Goal: Task Accomplishment & Management: Manage account settings

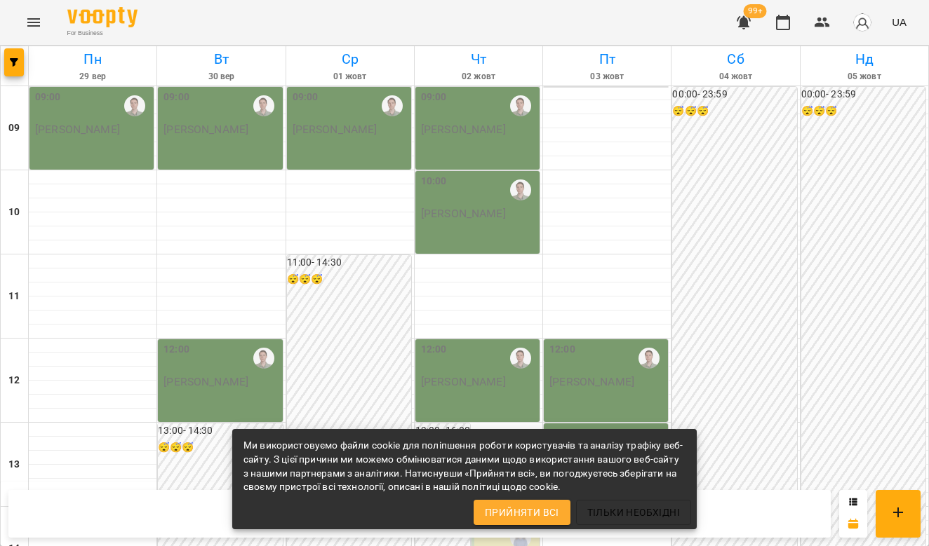
click at [107, 13] on img at bounding box center [102, 17] width 70 height 20
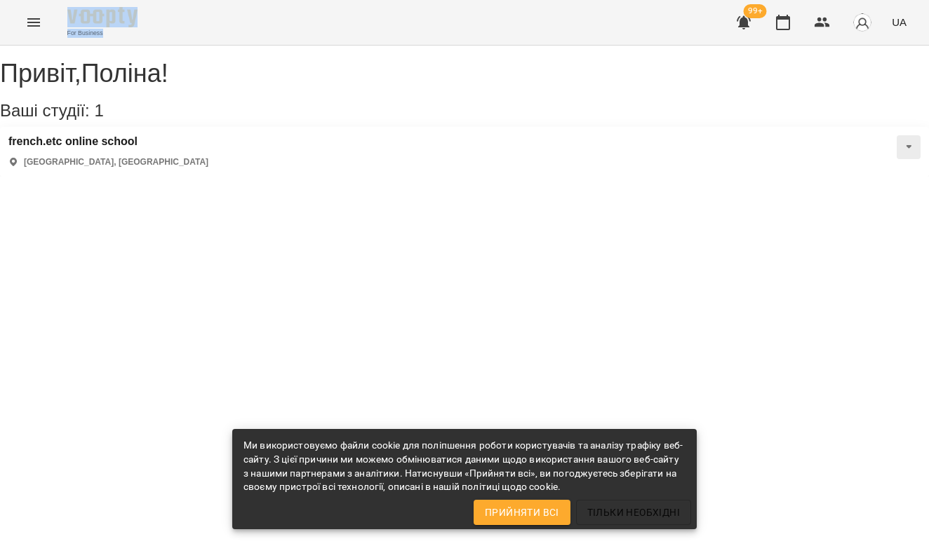
drag, startPoint x: 496, startPoint y: 13, endPoint x: 205, endPoint y: 13, distance: 291.1
click at [205, 13] on div "For Business 99+ UA" at bounding box center [464, 22] width 929 height 45
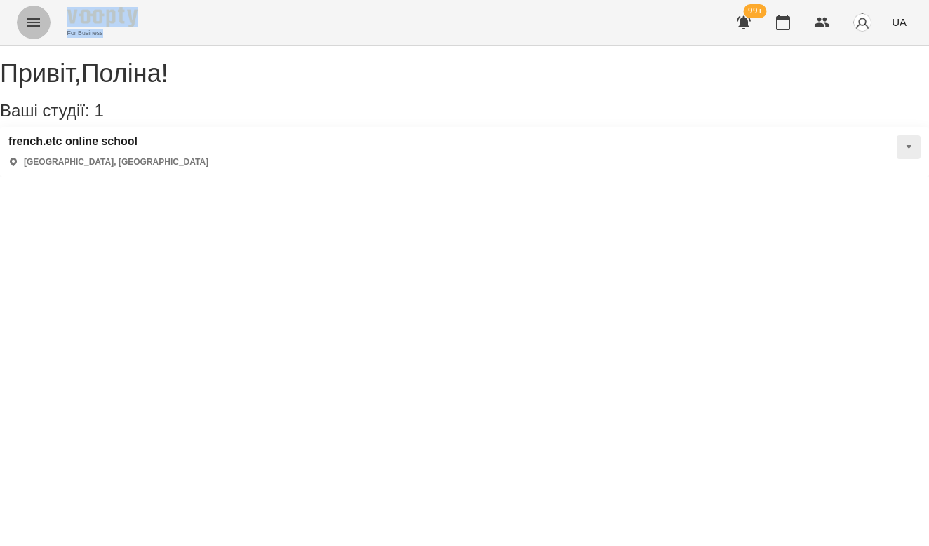
click at [32, 17] on icon "Menu" at bounding box center [33, 22] width 17 height 17
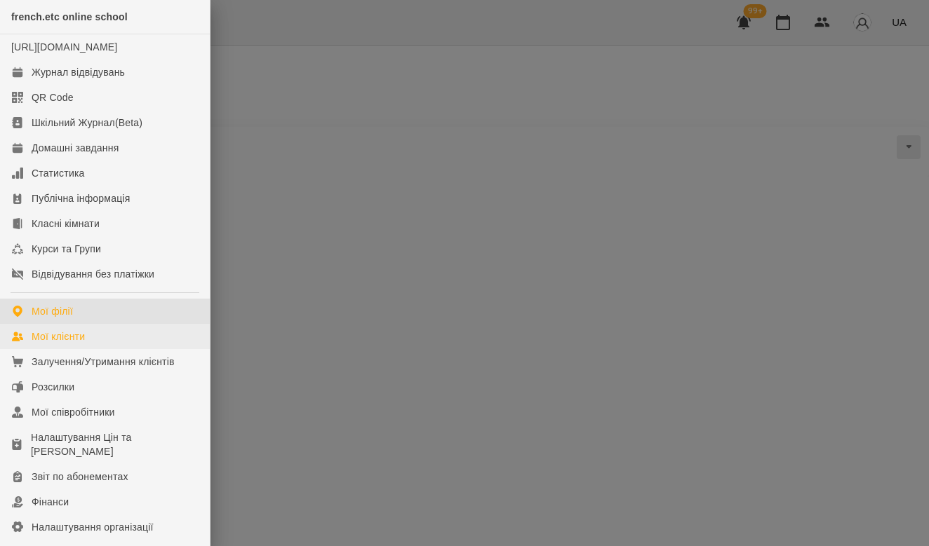
click at [83, 344] on div "Мої клієнти" at bounding box center [58, 337] width 53 height 14
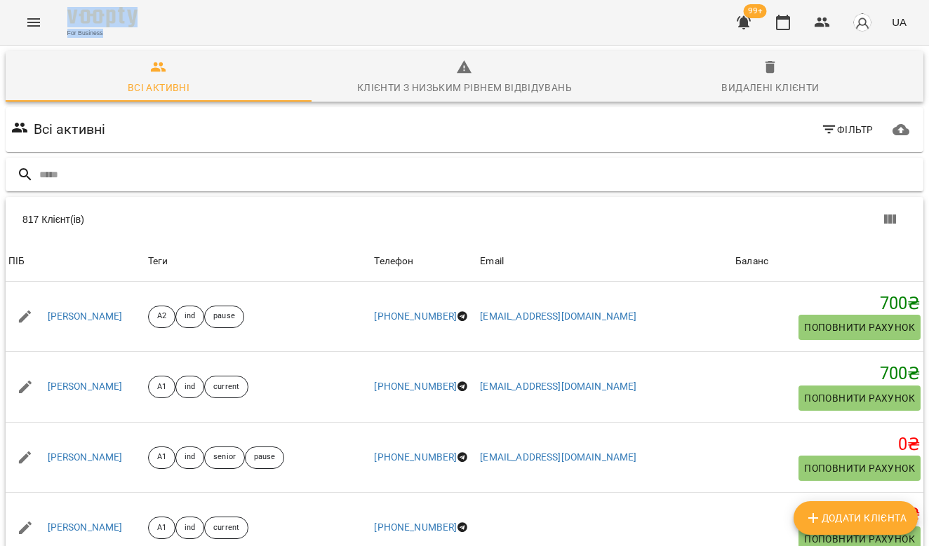
click at [119, 175] on input "text" at bounding box center [478, 174] width 878 height 23
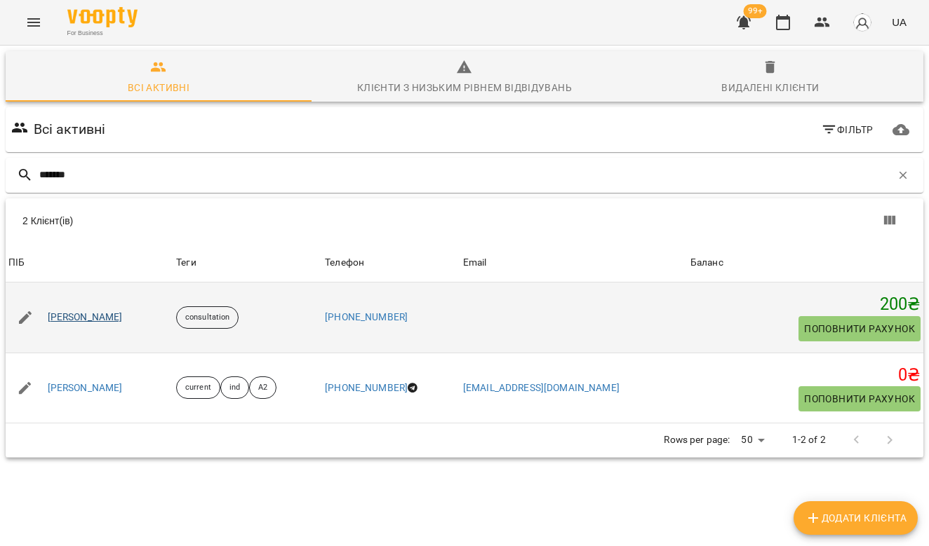
type input "*******"
click at [107, 314] on link "[PERSON_NAME]" at bounding box center [85, 318] width 75 height 14
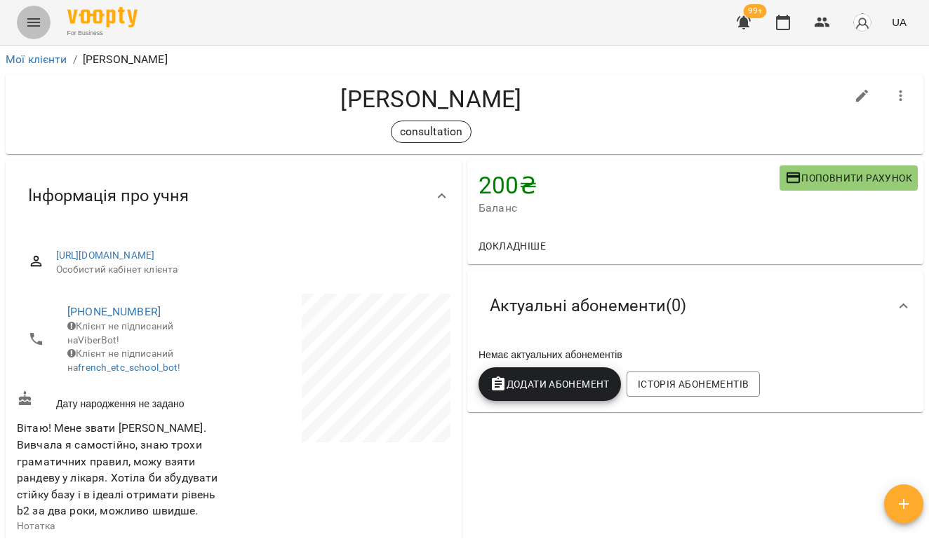
click at [33, 20] on icon "Menu" at bounding box center [33, 22] width 13 height 8
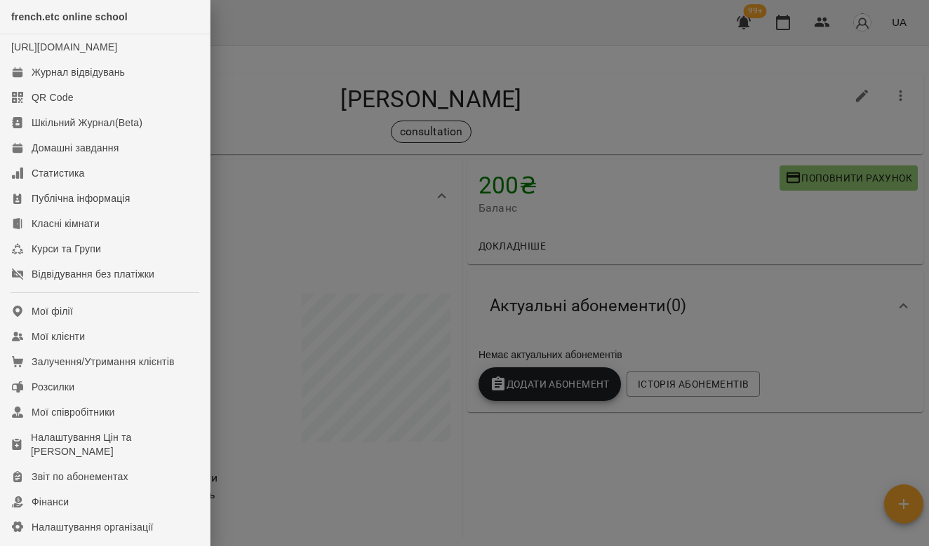
click at [309, 32] on div at bounding box center [464, 273] width 929 height 546
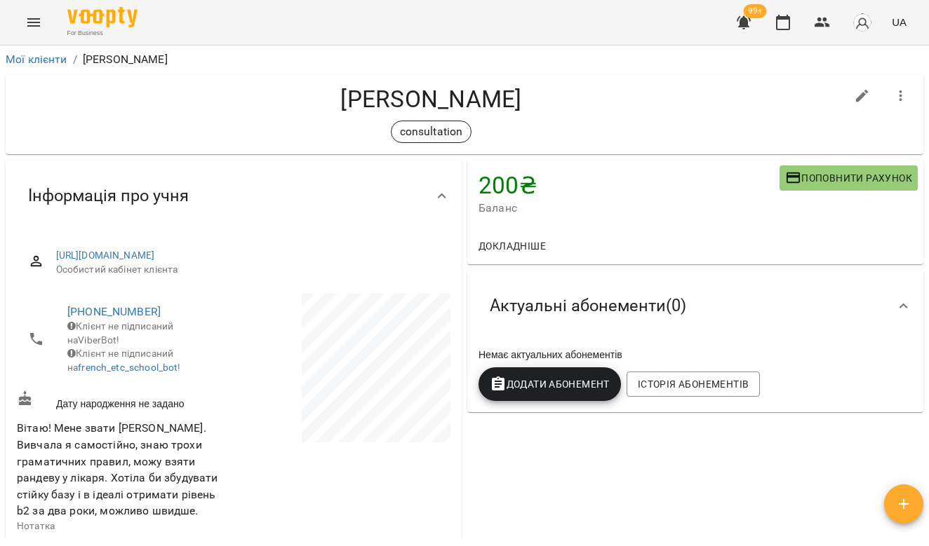
click at [27, 26] on icon "Menu" at bounding box center [33, 22] width 17 height 17
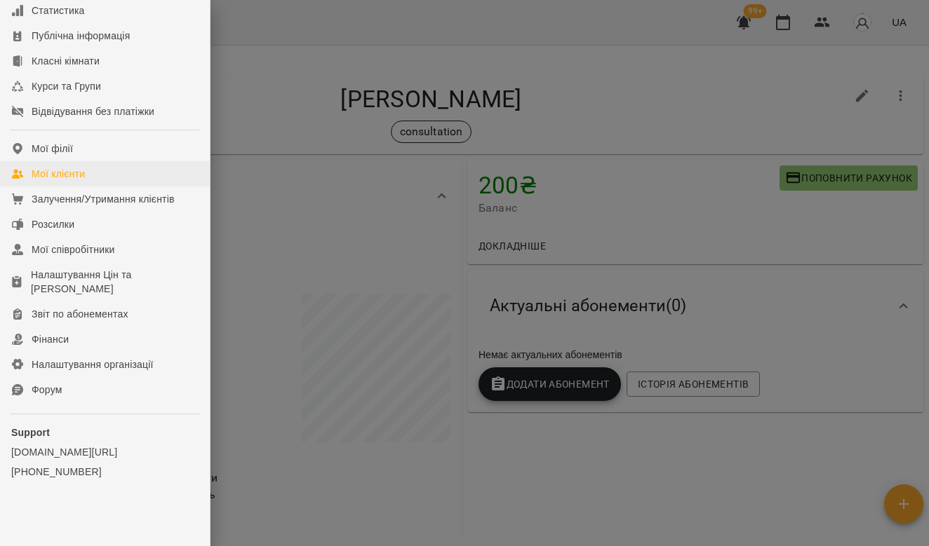
scroll to position [177, 0]
click at [120, 177] on link "Мої клієнти" at bounding box center [105, 173] width 210 height 25
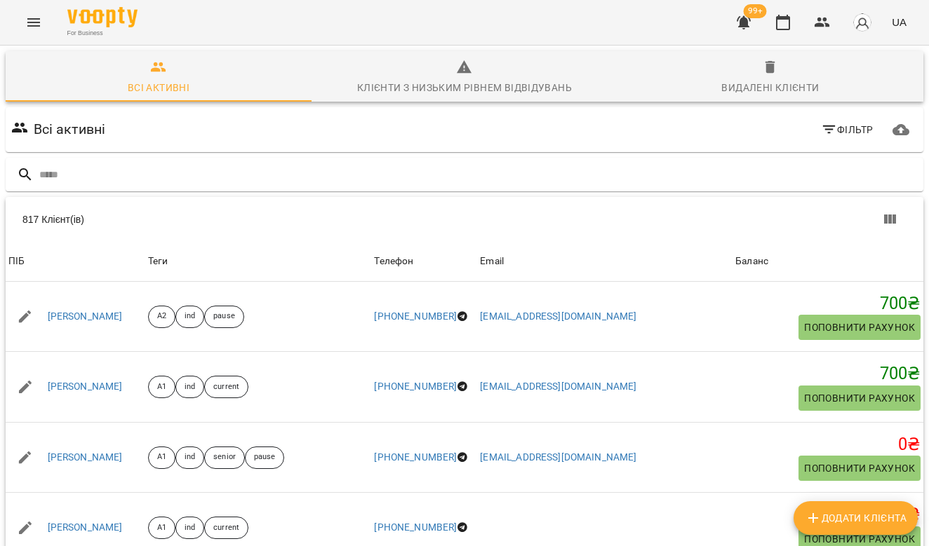
click at [853, 12] on button "button" at bounding box center [862, 22] width 36 height 36
click at [835, 14] on div at bounding box center [464, 273] width 929 height 546
click at [817, 19] on icon "button" at bounding box center [822, 22] width 17 height 17
click at [44, 18] on button "Menu" at bounding box center [34, 23] width 34 height 34
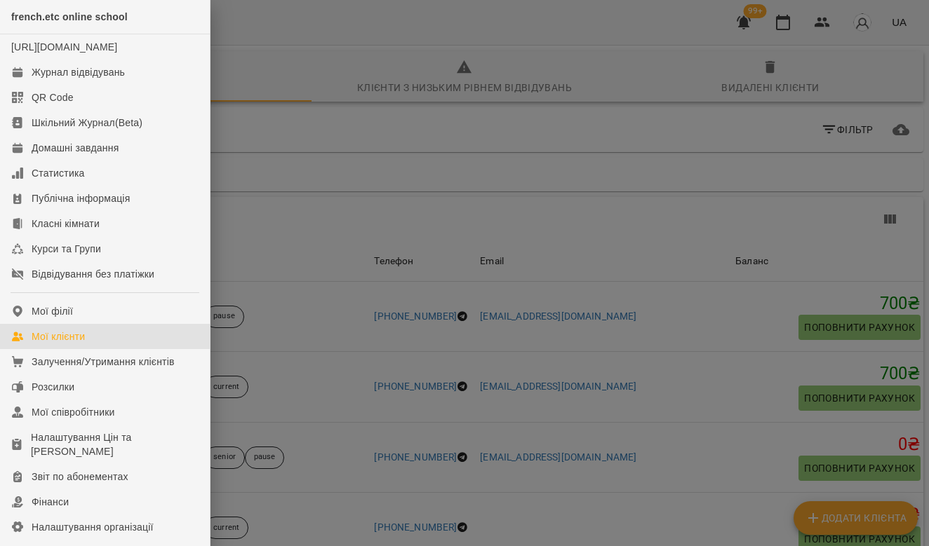
click at [802, 23] on div at bounding box center [464, 273] width 929 height 546
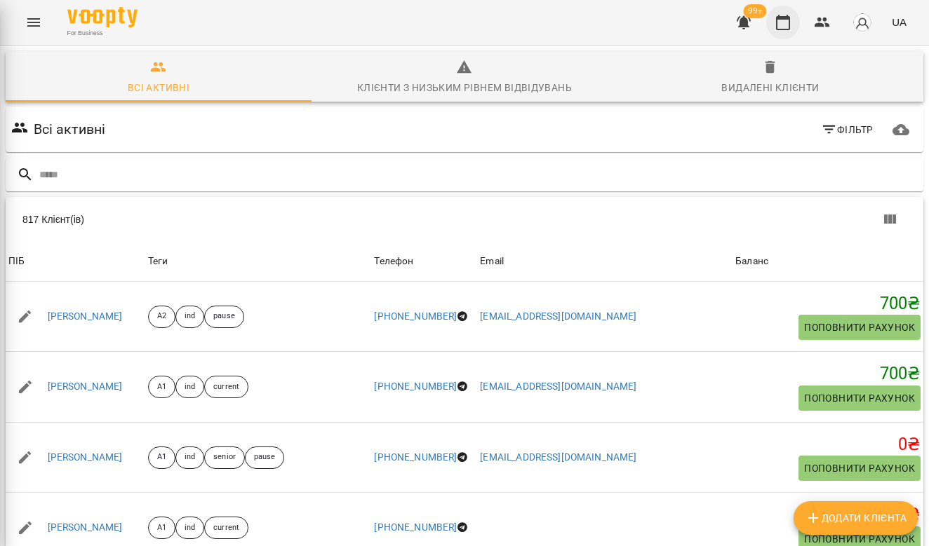
click at [784, 23] on icon "button" at bounding box center [782, 22] width 17 height 17
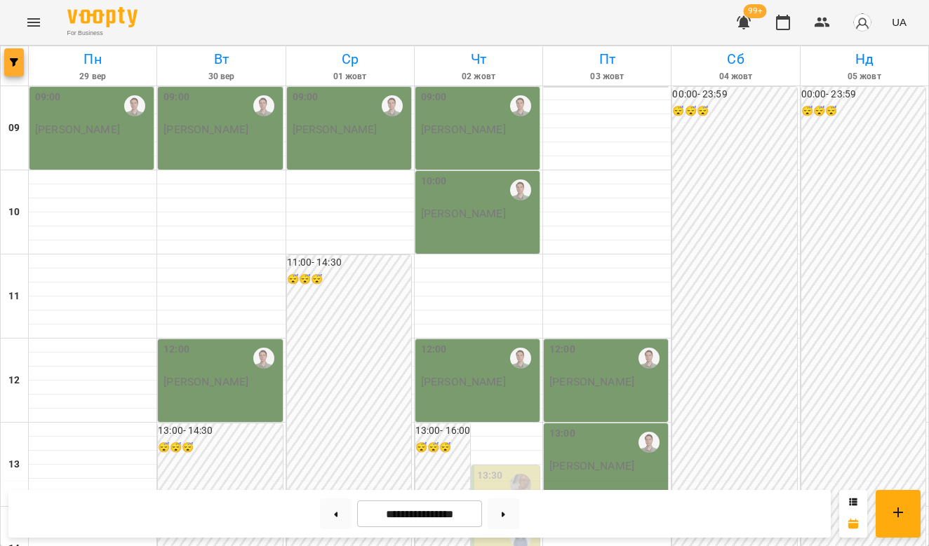
click at [11, 64] on icon "button" at bounding box center [14, 62] width 8 height 8
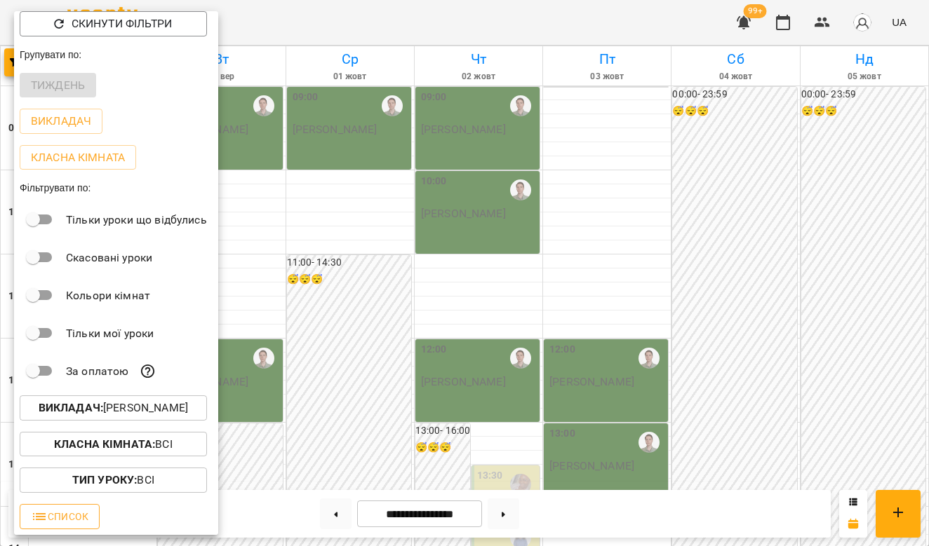
scroll to position [7, 0]
click at [86, 516] on span "Список" at bounding box center [60, 517] width 58 height 17
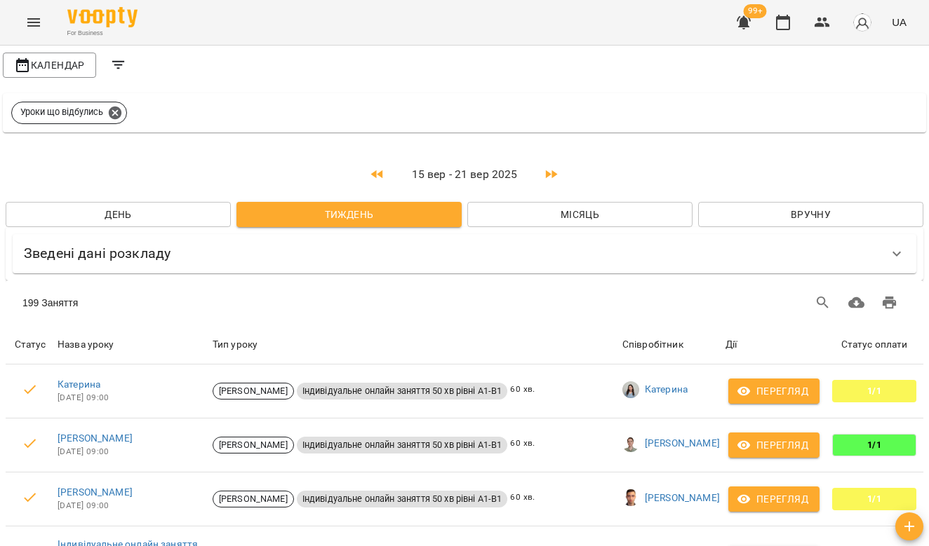
click at [27, 25] on icon "Menu" at bounding box center [33, 22] width 17 height 17
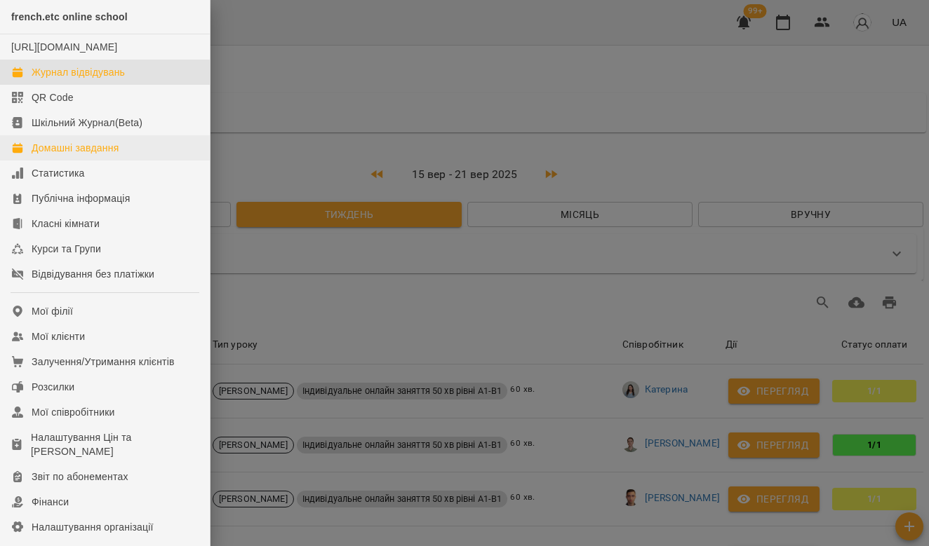
click at [77, 161] on link "Домашні завдання" at bounding box center [105, 147] width 210 height 25
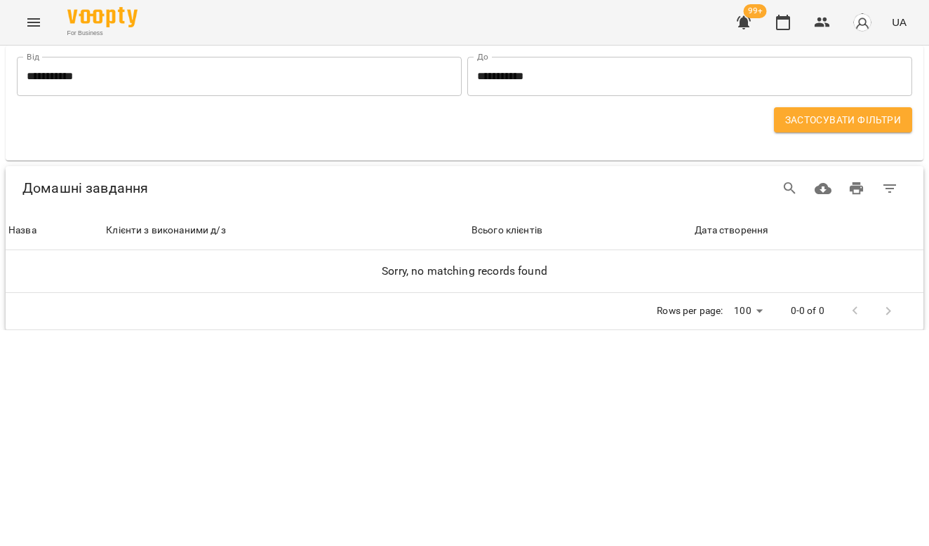
click at [39, 18] on icon "Menu" at bounding box center [33, 22] width 17 height 17
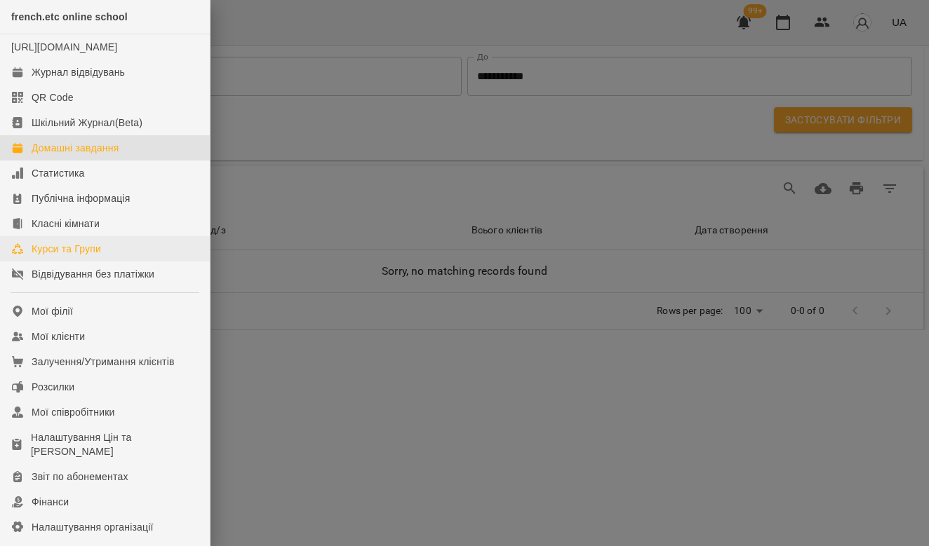
click at [90, 256] on div "Курси та Групи" at bounding box center [66, 249] width 69 height 14
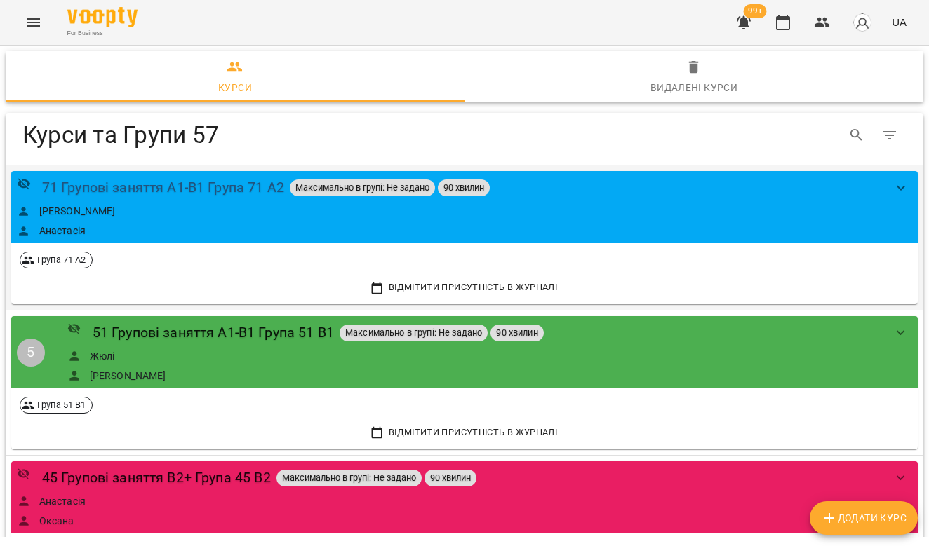
click at [144, 184] on div "71 Групові заняття А1-В1 Група 71 А2" at bounding box center [163, 188] width 242 height 22
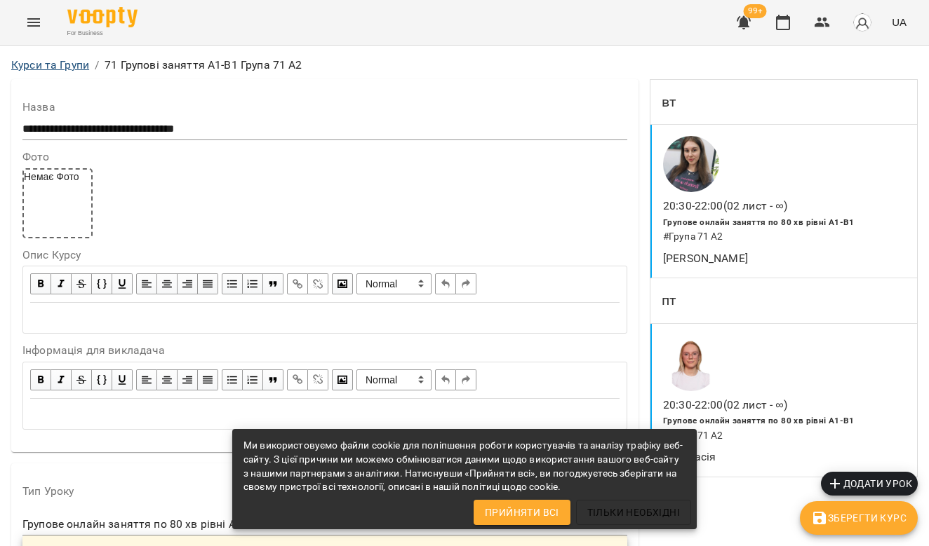
click at [58, 62] on link "Курси та Групи" at bounding box center [50, 64] width 78 height 13
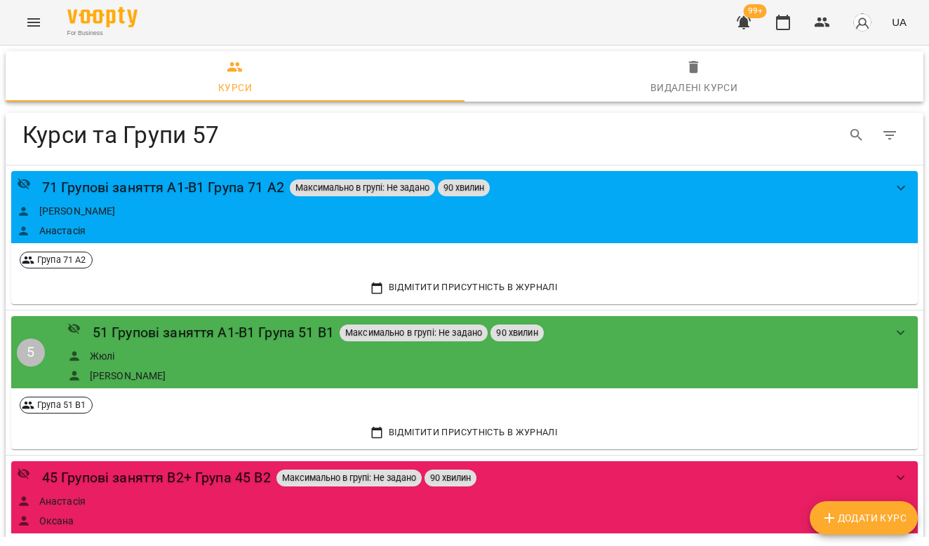
click at [130, 15] on img at bounding box center [102, 17] width 70 height 20
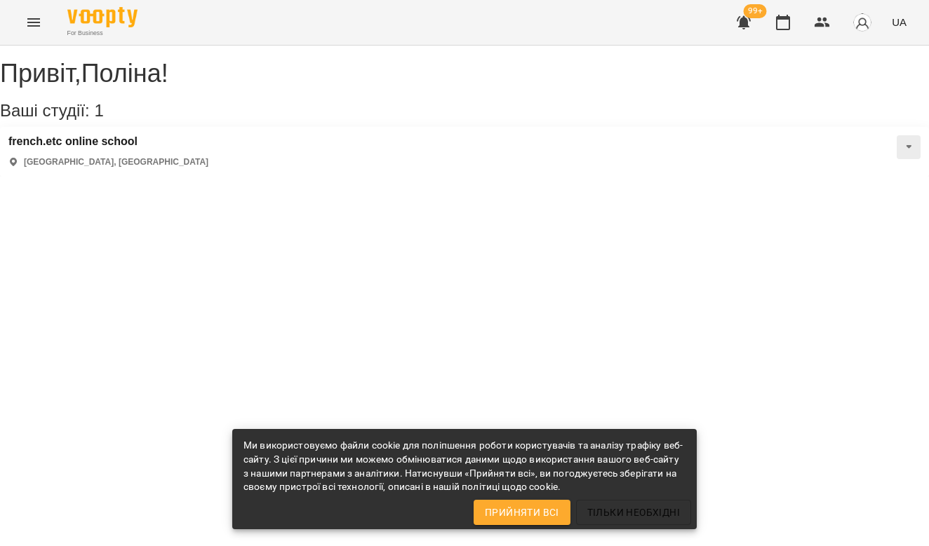
click at [41, 22] on icon "Menu" at bounding box center [33, 22] width 17 height 17
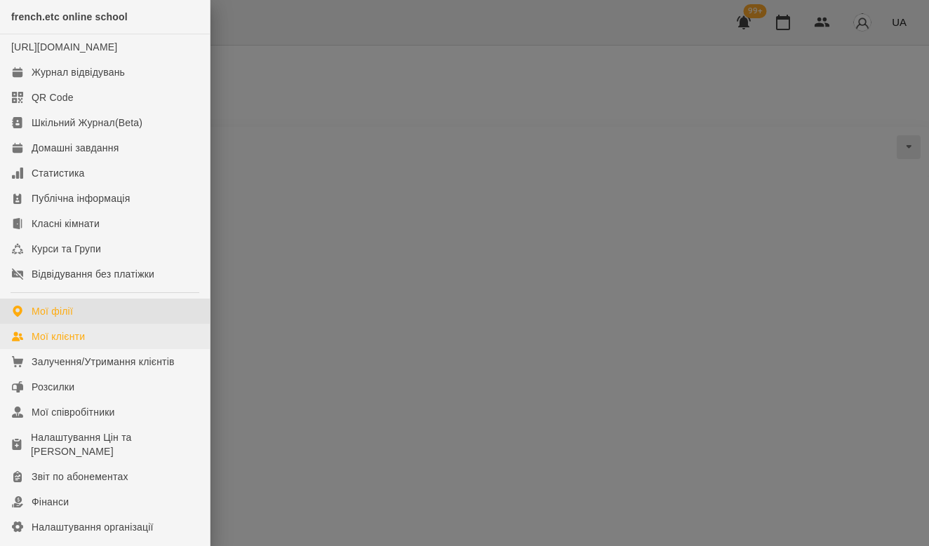
click at [81, 344] on div "Мої клієнти" at bounding box center [58, 337] width 53 height 14
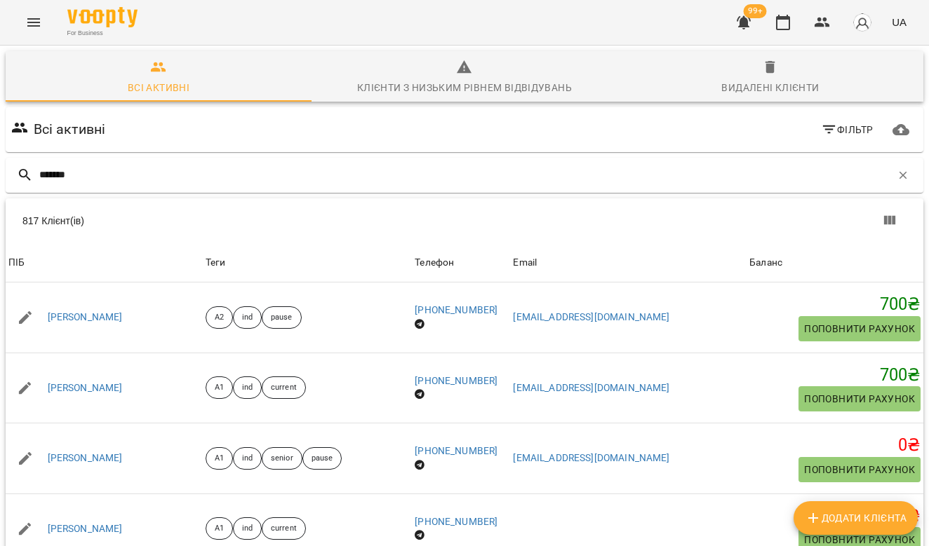
type input "*******"
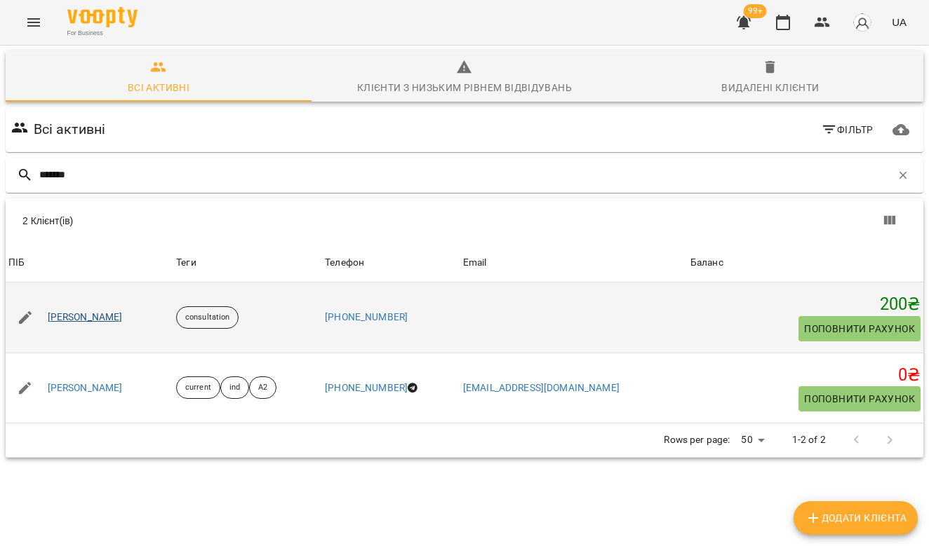
click at [119, 311] on link "[PERSON_NAME]" at bounding box center [85, 318] width 75 height 14
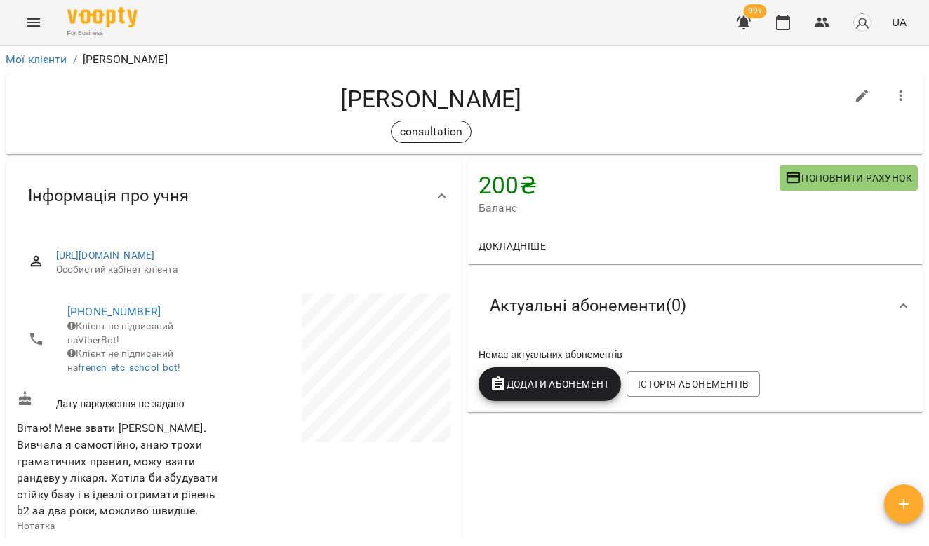
click at [864, 100] on icon "button" at bounding box center [862, 96] width 17 height 17
select select "**"
click at [455, 105] on h4 "[PERSON_NAME]" at bounding box center [431, 99] width 828 height 29
click at [861, 92] on icon "button" at bounding box center [862, 96] width 17 height 17
select select "**"
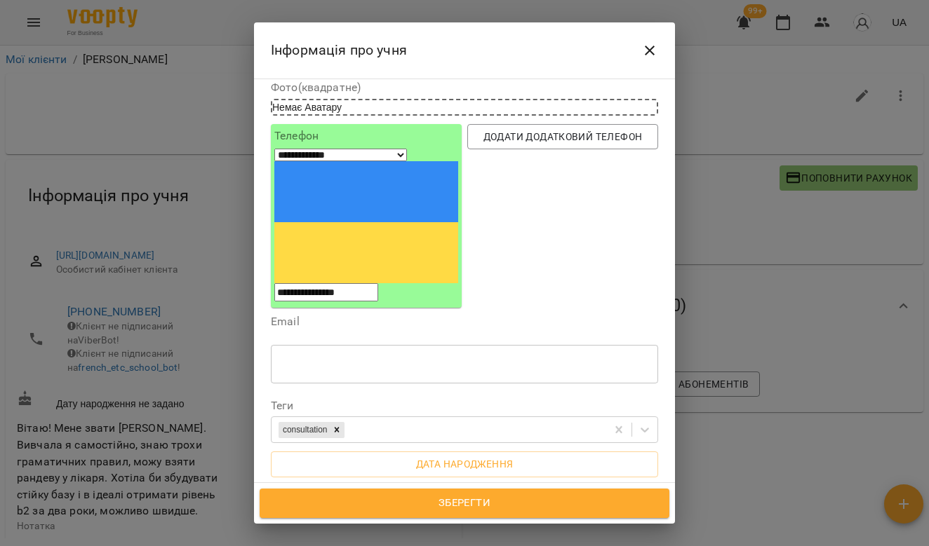
scroll to position [98, 0]
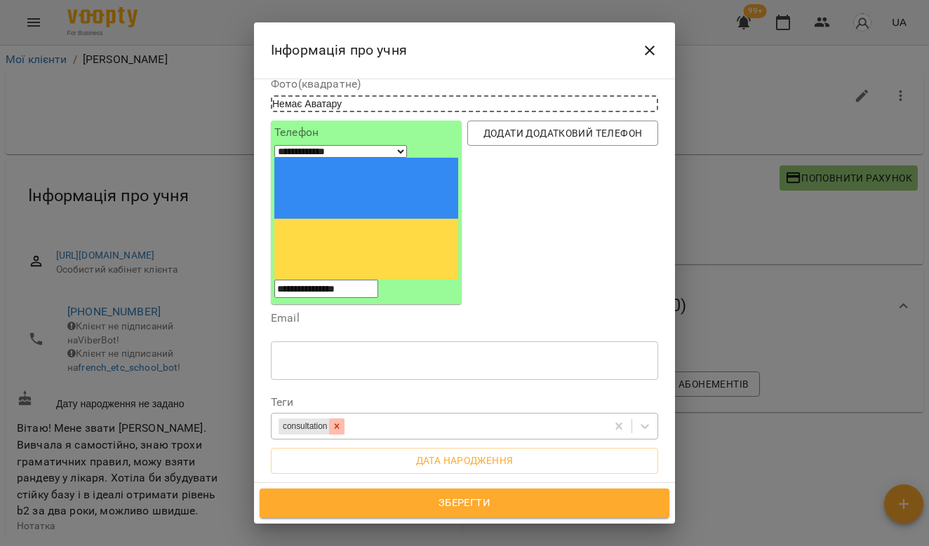
click at [342, 422] on icon at bounding box center [337, 427] width 10 height 10
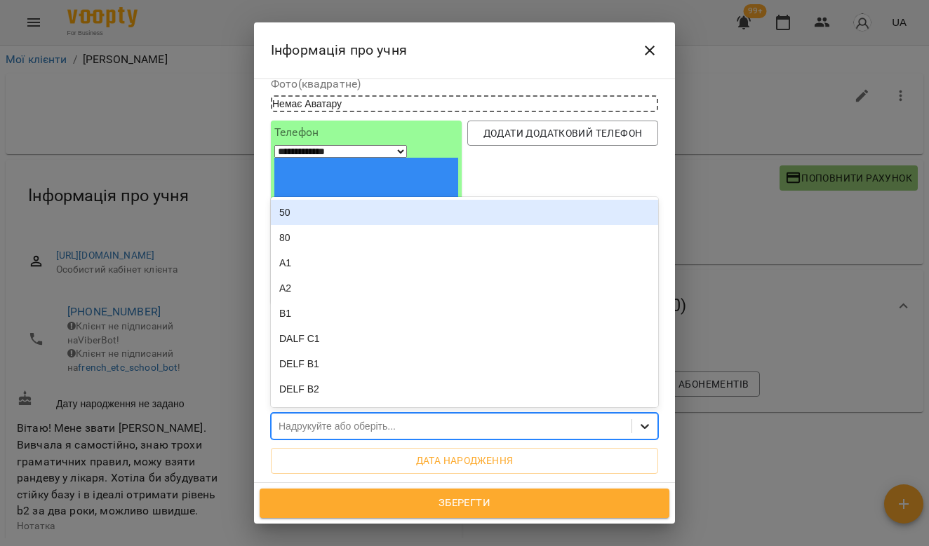
click at [643, 419] on icon at bounding box center [645, 426] width 14 height 14
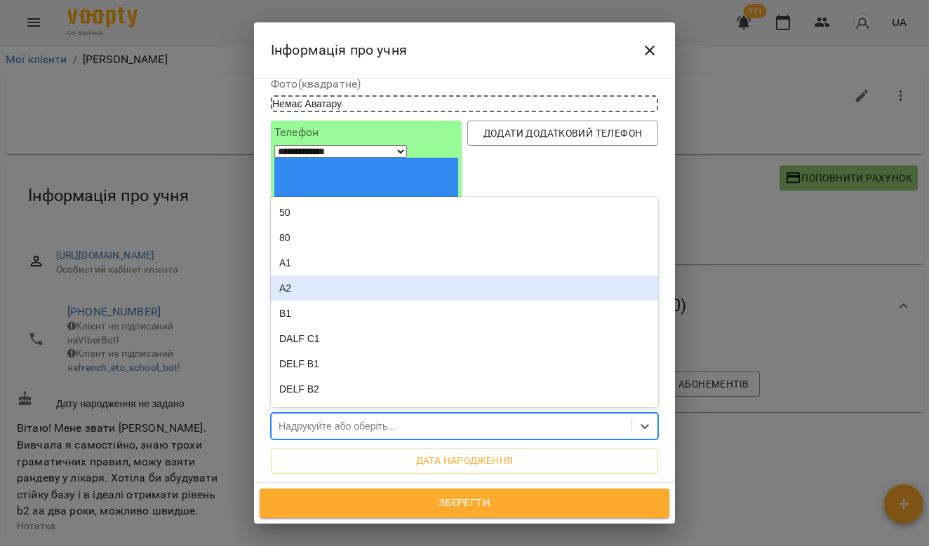
click at [359, 276] on div "A2" at bounding box center [464, 288] width 387 height 25
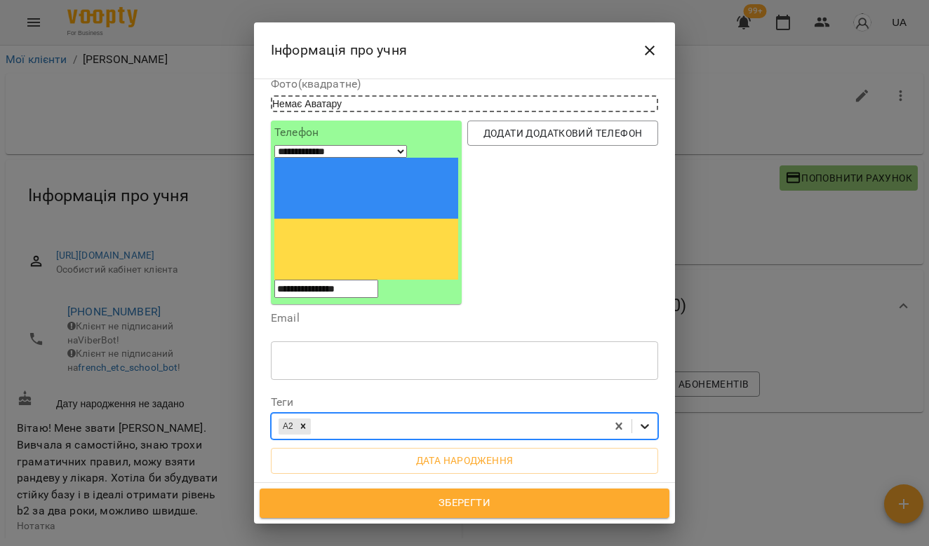
click at [647, 419] on icon at bounding box center [645, 426] width 14 height 14
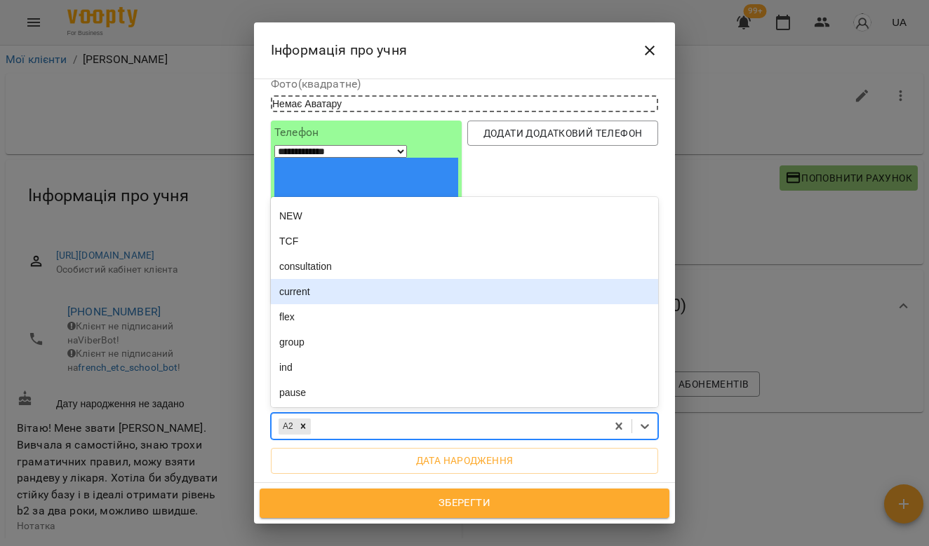
scroll to position [190, 0]
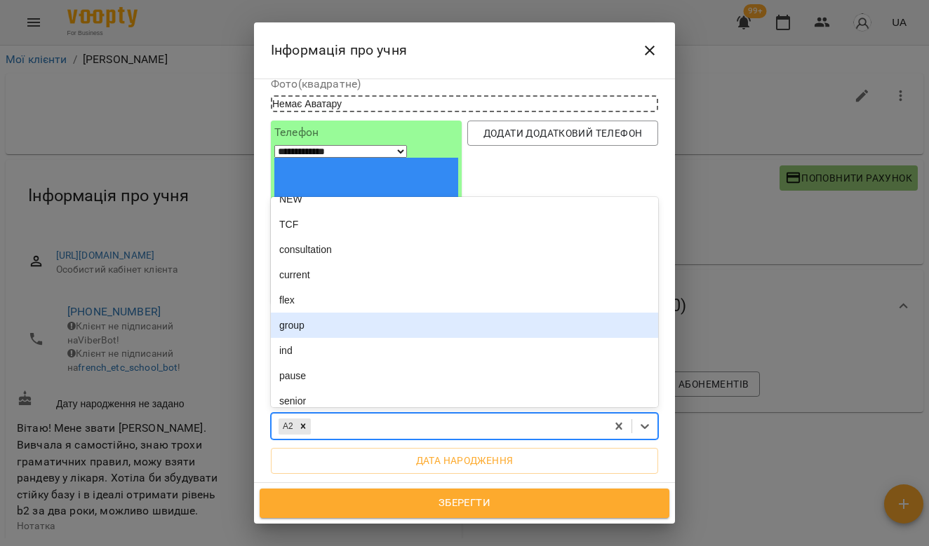
click at [301, 313] on div "group" at bounding box center [464, 325] width 387 height 25
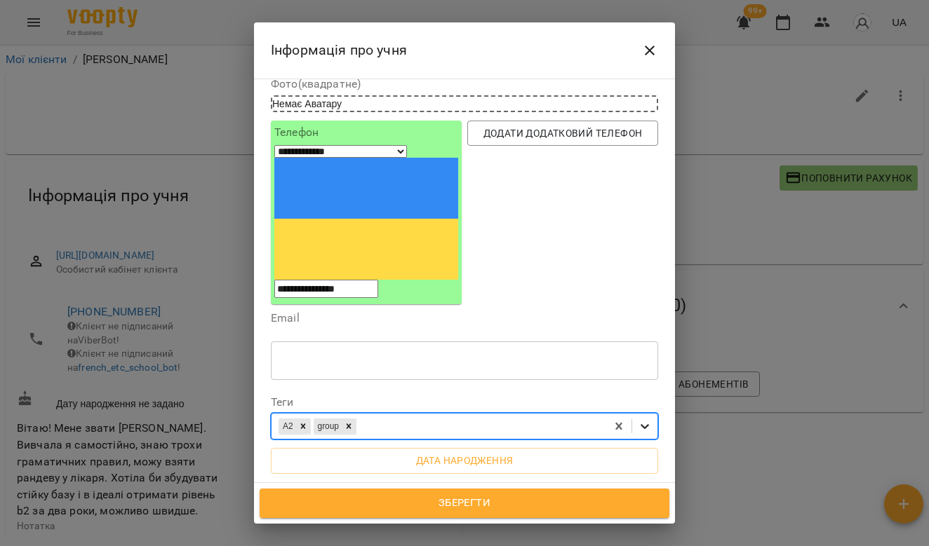
click at [651, 419] on icon at bounding box center [645, 426] width 14 height 14
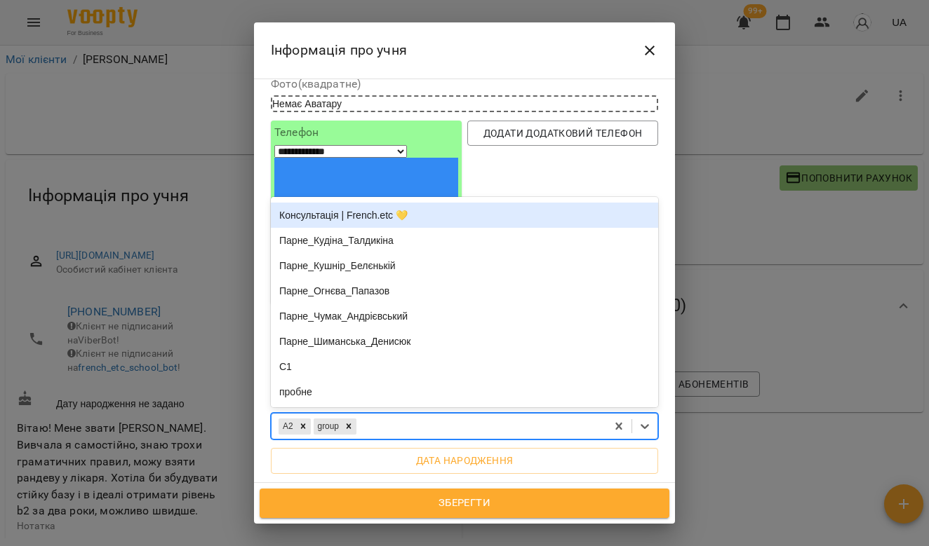
scroll to position [1261, 0]
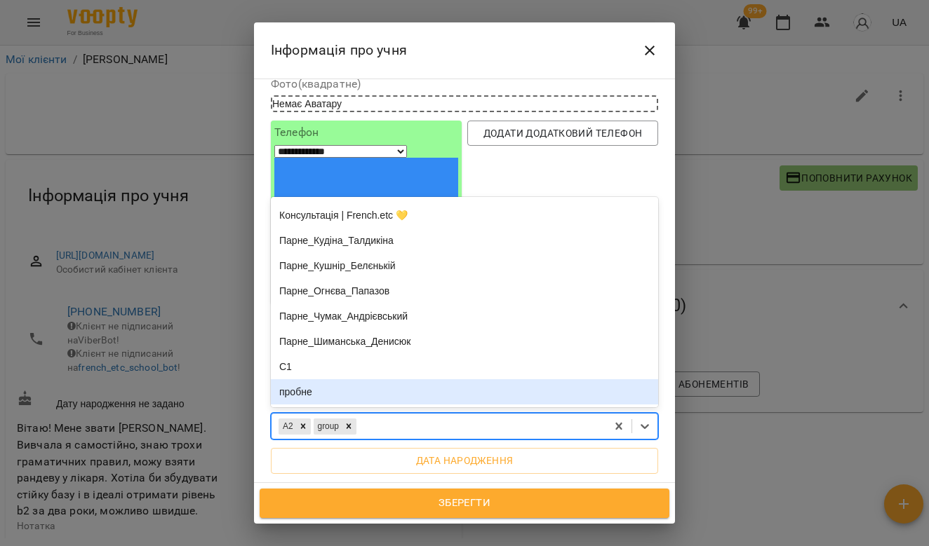
click at [344, 379] on div "пробне" at bounding box center [464, 391] width 387 height 25
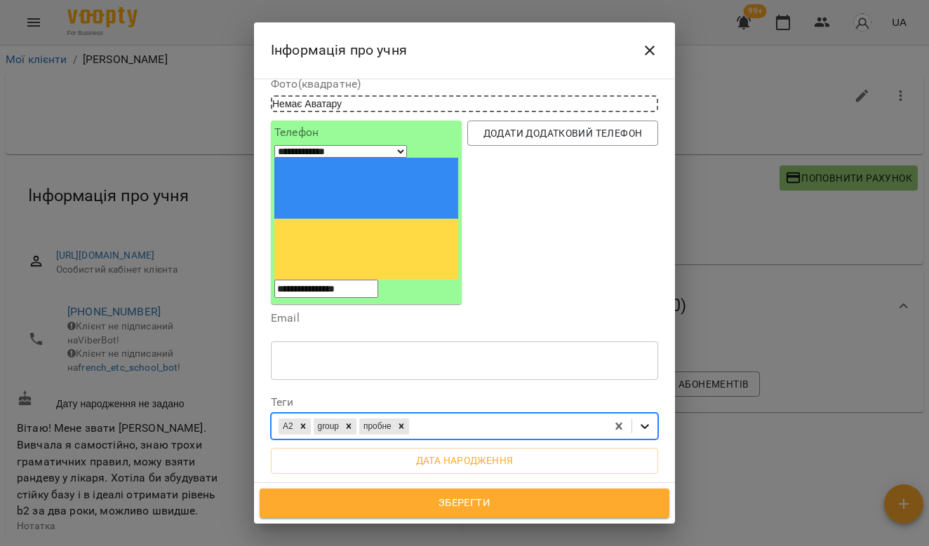
click at [646, 419] on icon at bounding box center [645, 426] width 14 height 14
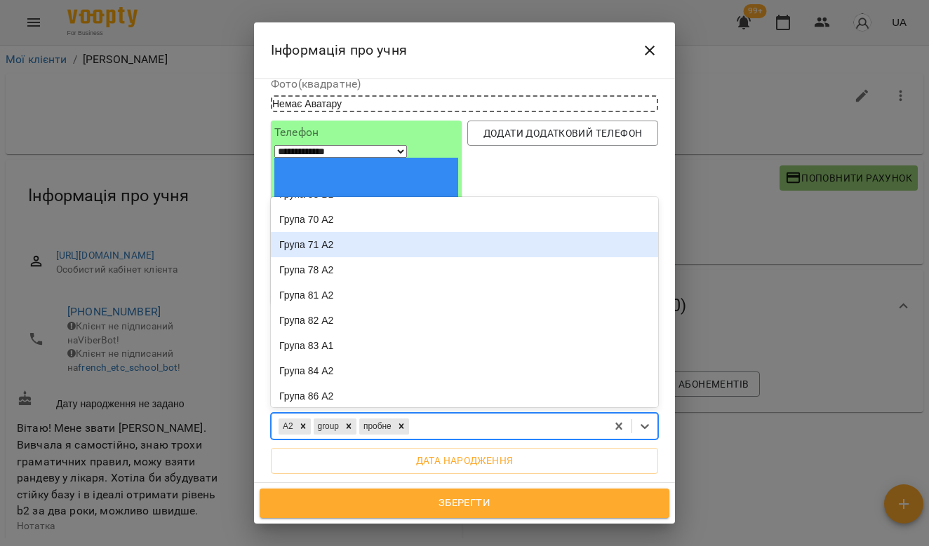
scroll to position [839, 0]
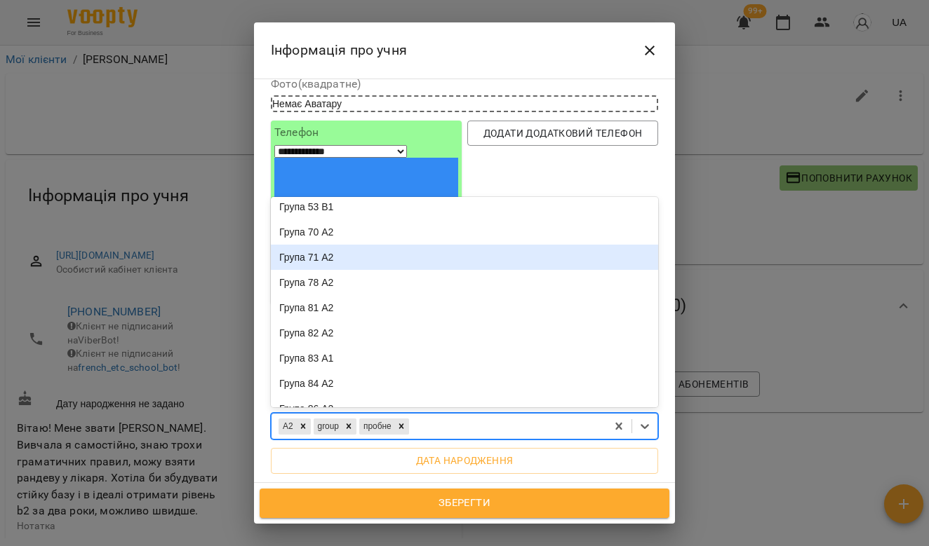
click at [481, 245] on div "Група 71 А2" at bounding box center [464, 257] width 387 height 25
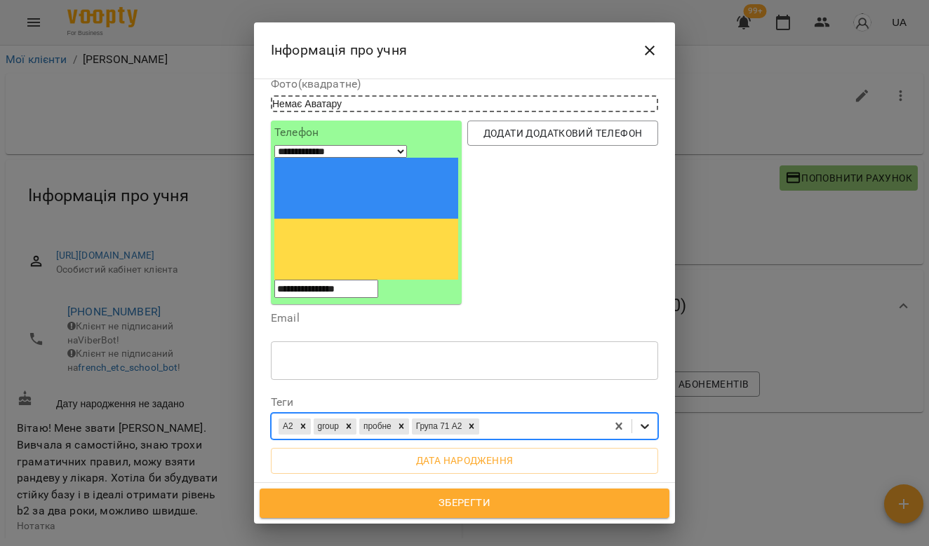
click at [645, 419] on icon at bounding box center [645, 426] width 14 height 14
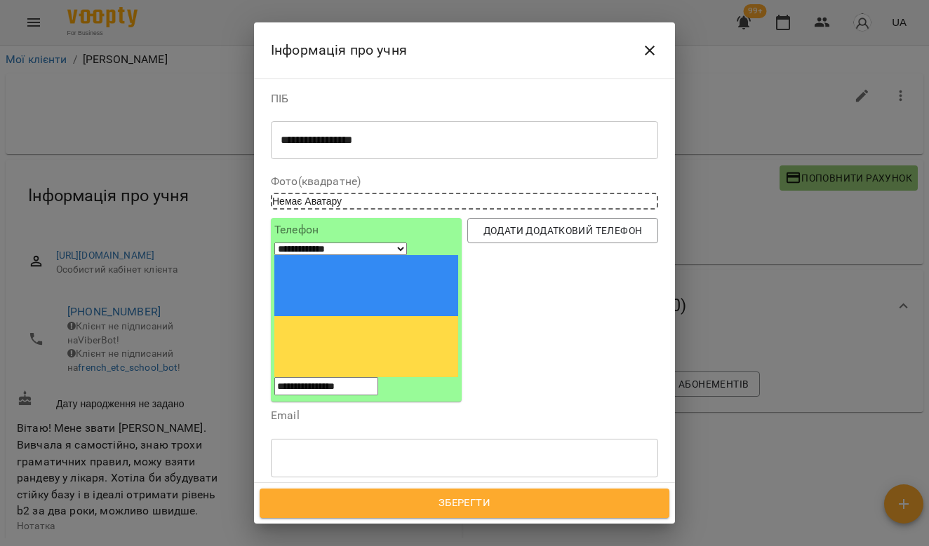
scroll to position [0, 0]
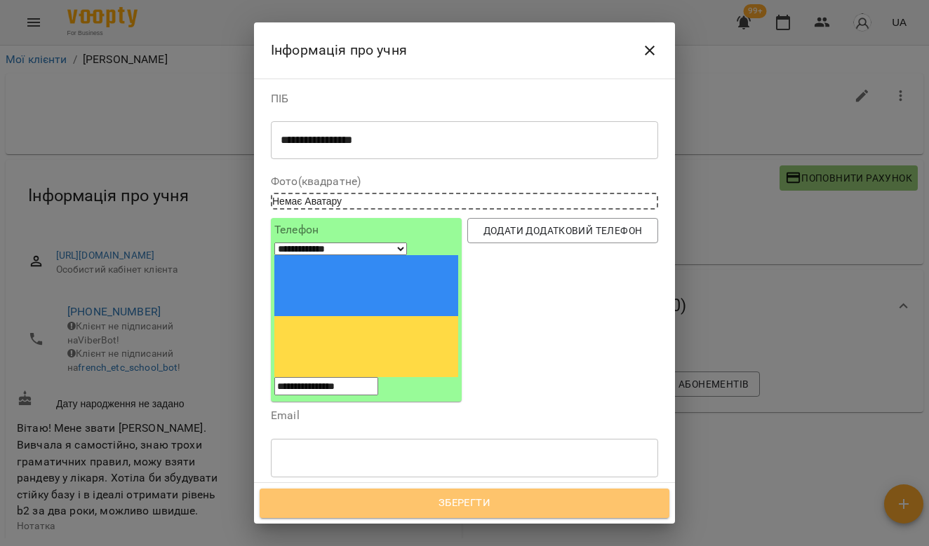
click at [514, 495] on span "Зберегти" at bounding box center [464, 504] width 379 height 18
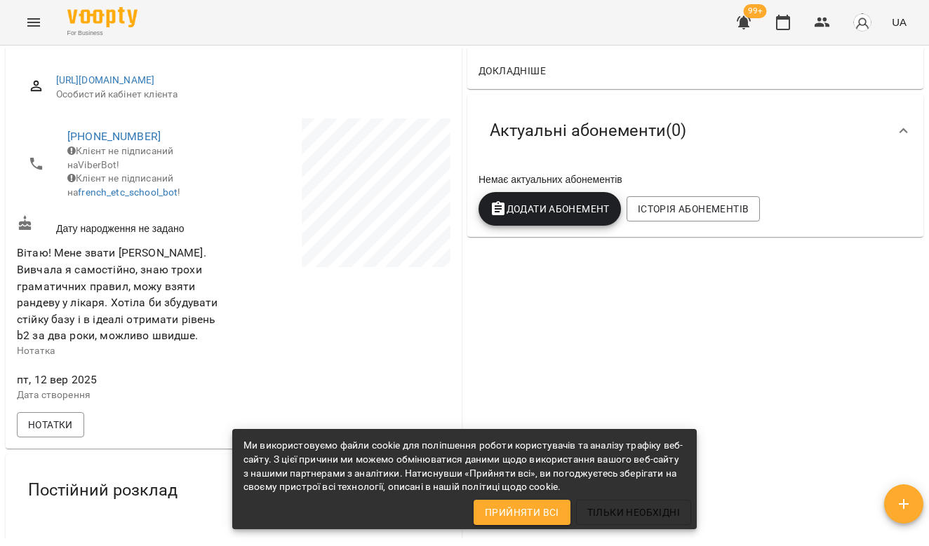
scroll to position [179, 0]
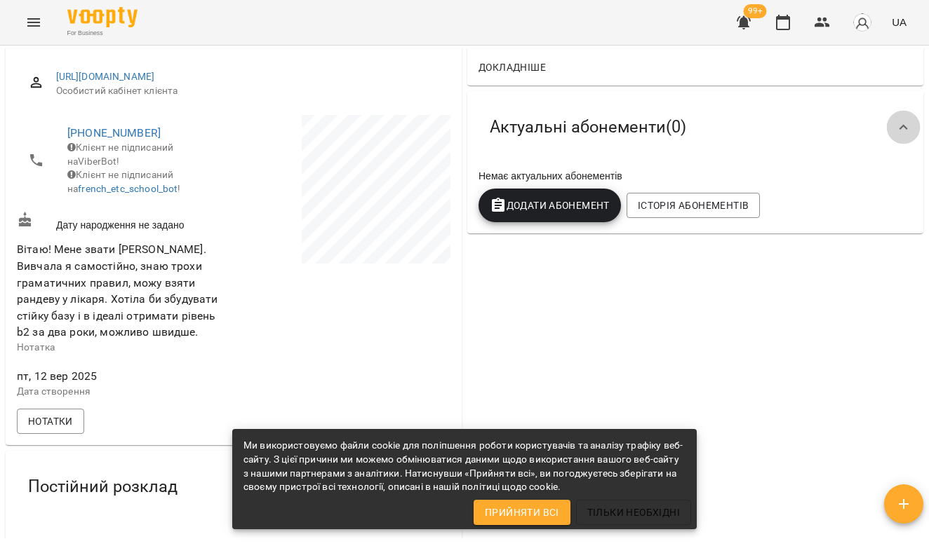
click at [906, 128] on icon at bounding box center [903, 127] width 17 height 17
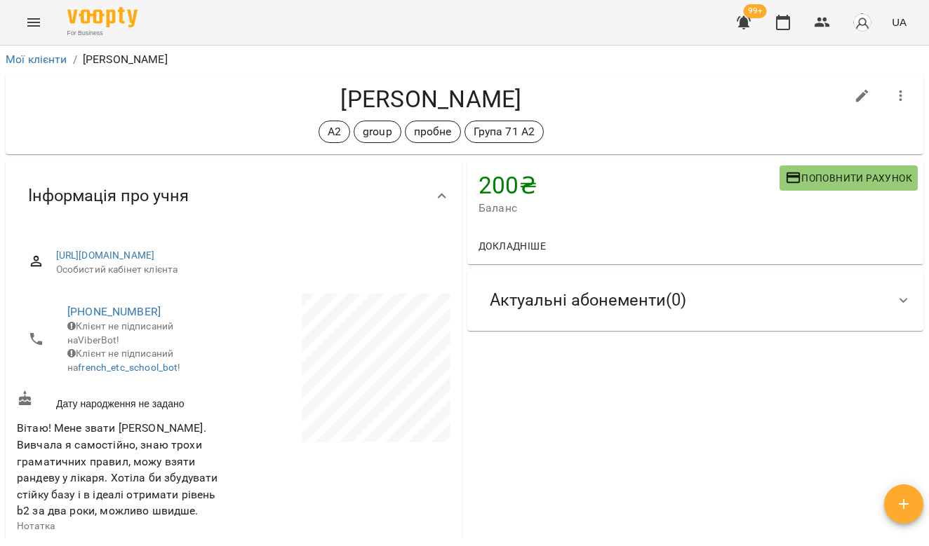
scroll to position [0, 0]
click at [106, 13] on img at bounding box center [102, 17] width 70 height 20
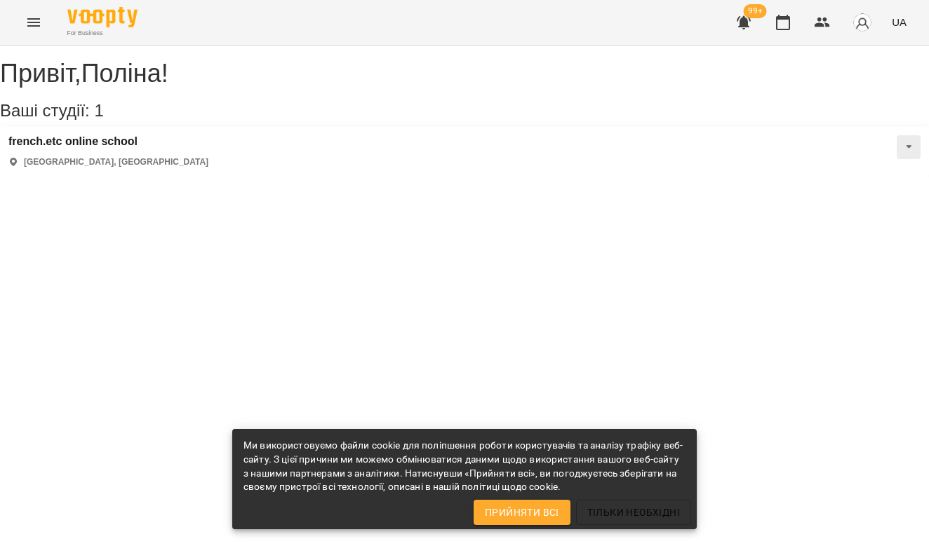
click at [39, 14] on icon "Menu" at bounding box center [33, 22] width 17 height 17
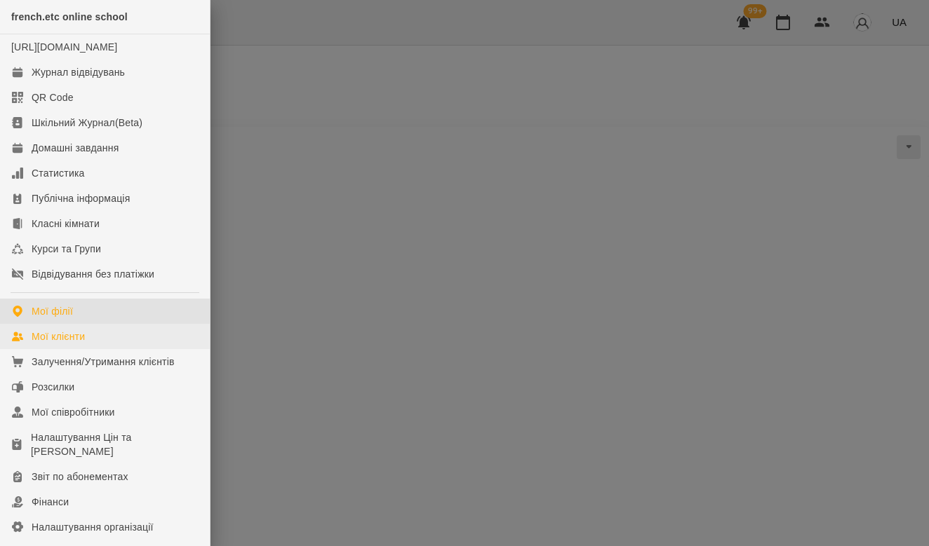
click at [152, 346] on link "Мої клієнти" at bounding box center [105, 336] width 210 height 25
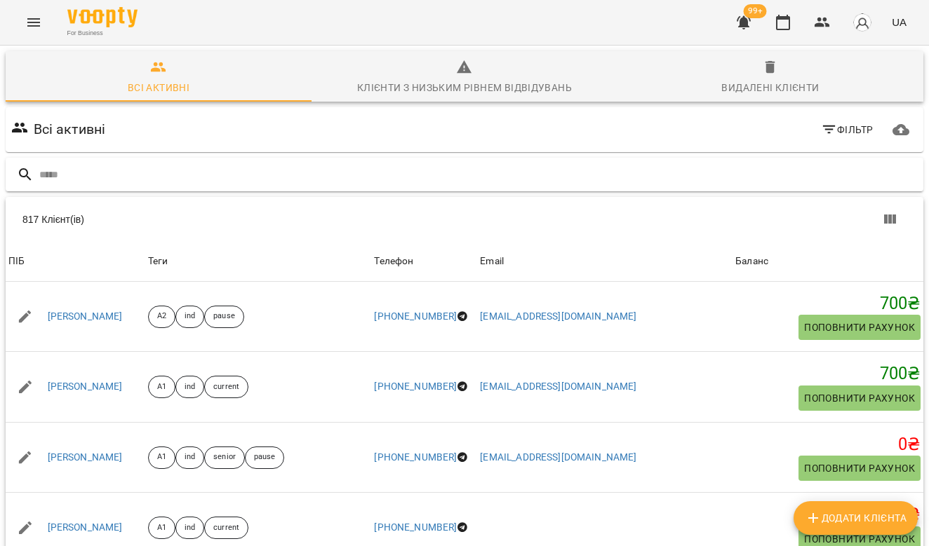
click at [119, 177] on input "text" at bounding box center [478, 174] width 878 height 23
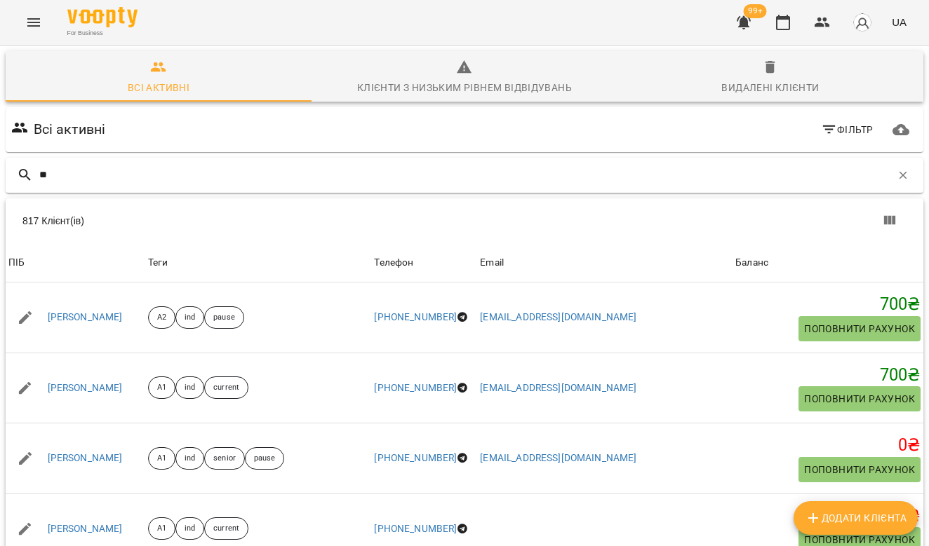
type input "*"
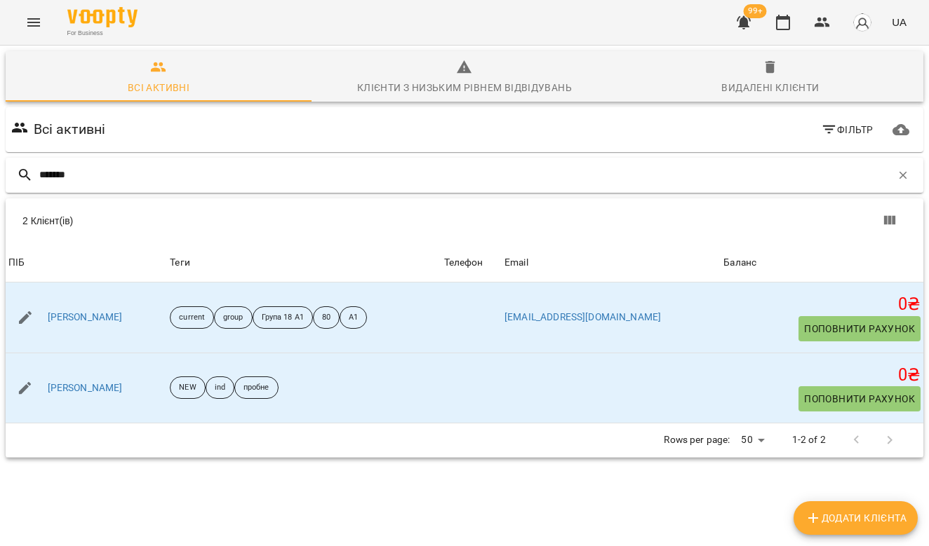
type input "*******"
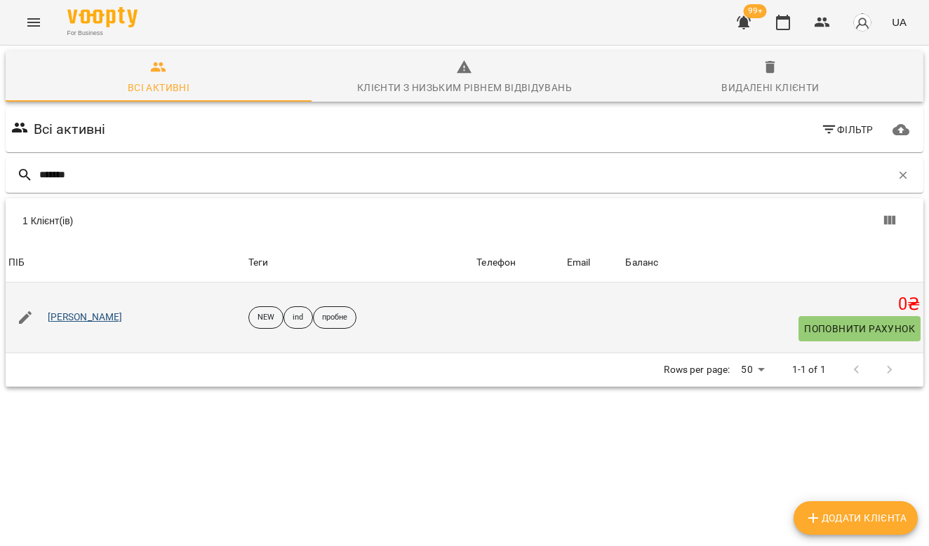
click at [91, 316] on link "Марія Сальник" at bounding box center [85, 318] width 75 height 14
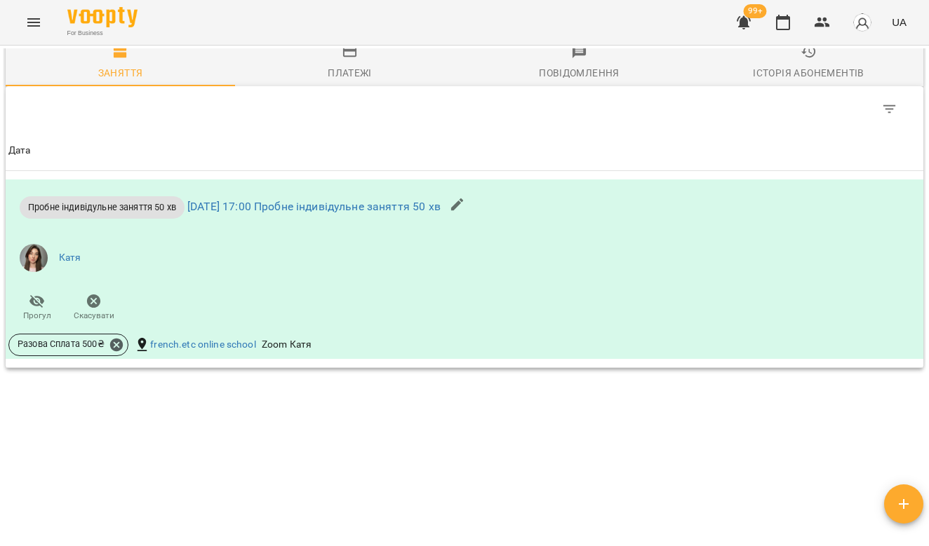
scroll to position [701, 0]
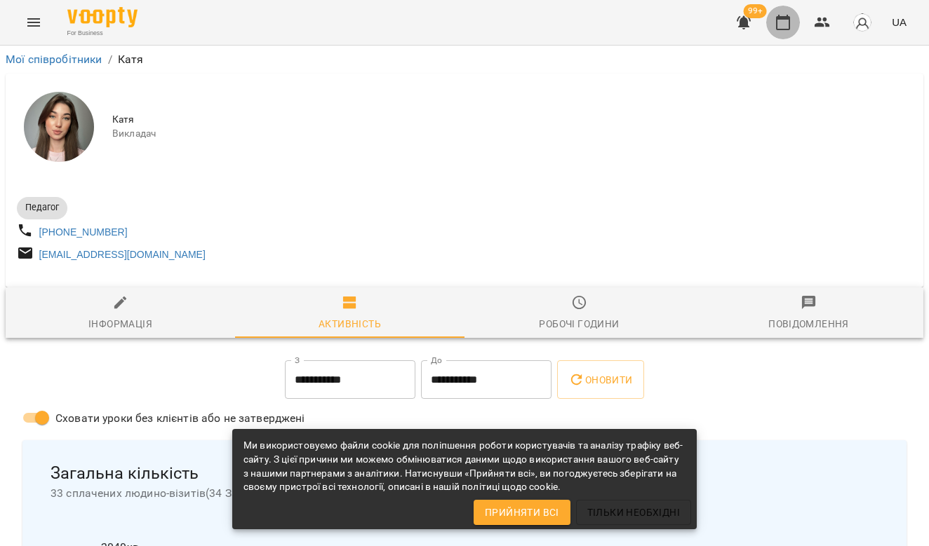
click at [789, 15] on icon "button" at bounding box center [782, 22] width 17 height 17
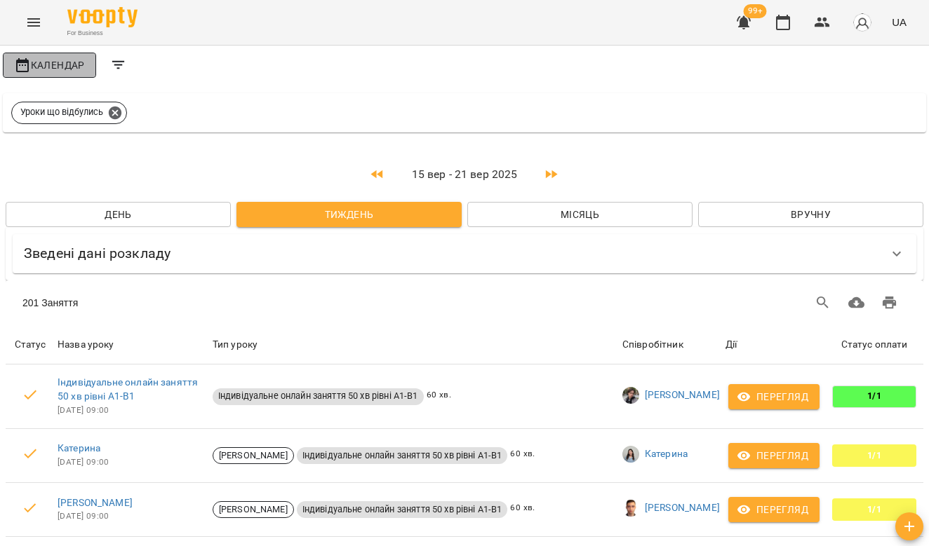
click at [76, 65] on span "Календар" at bounding box center [49, 65] width 71 height 17
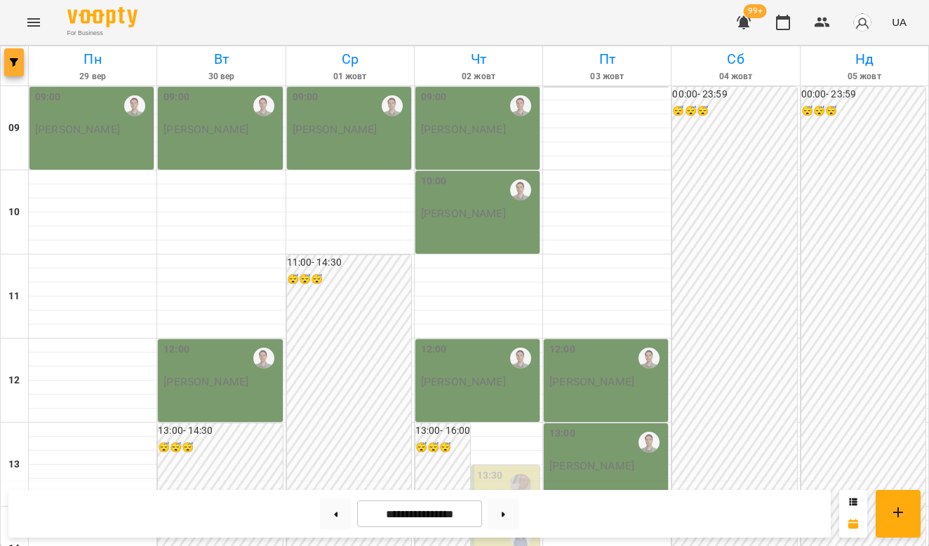
click at [20, 69] on button "button" at bounding box center [14, 62] width 20 height 28
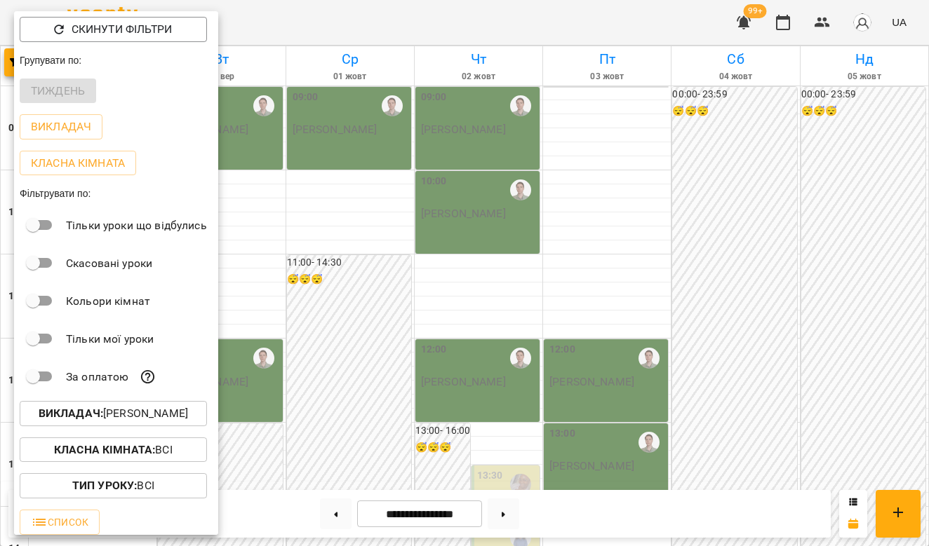
click at [128, 426] on button "Викладач : Андрій" at bounding box center [113, 413] width 187 height 25
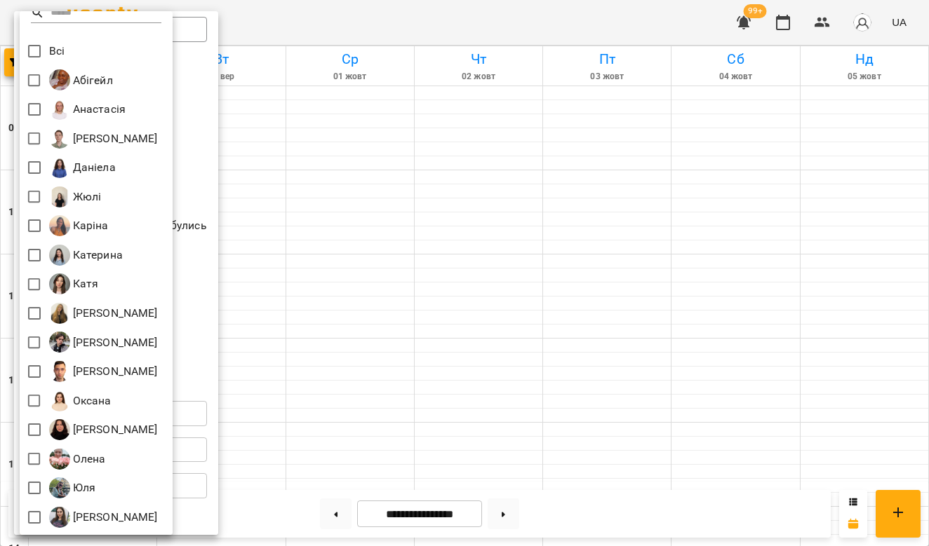
scroll to position [12, 0]
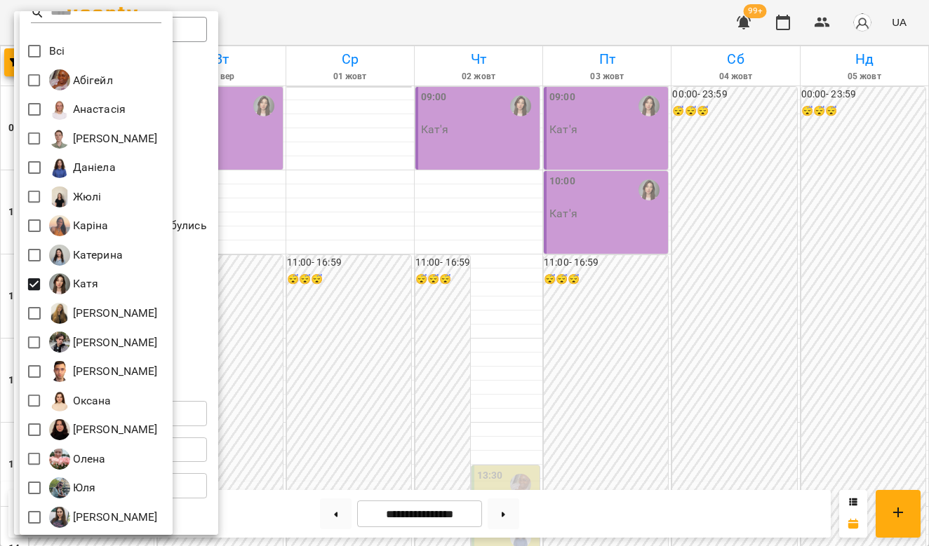
click at [316, 290] on div at bounding box center [464, 273] width 929 height 546
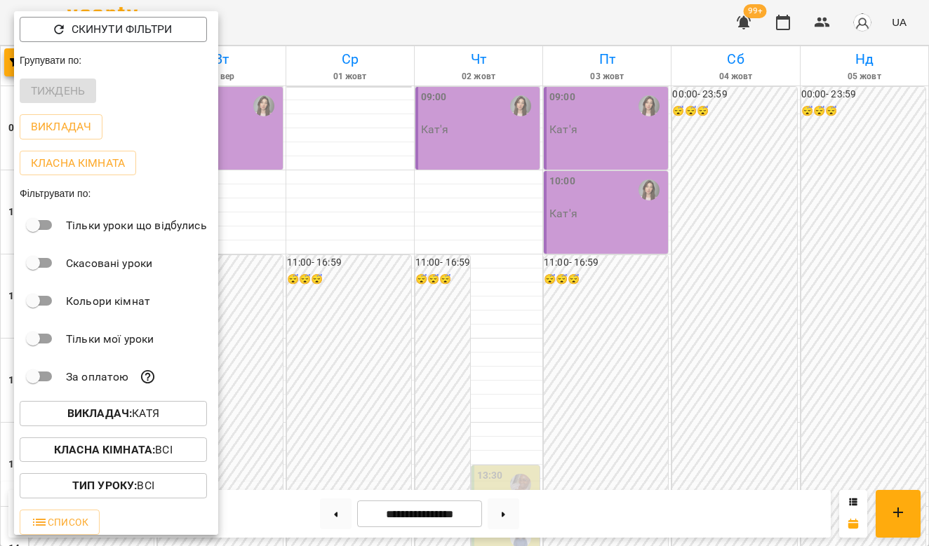
click at [462, 261] on div at bounding box center [464, 273] width 929 height 546
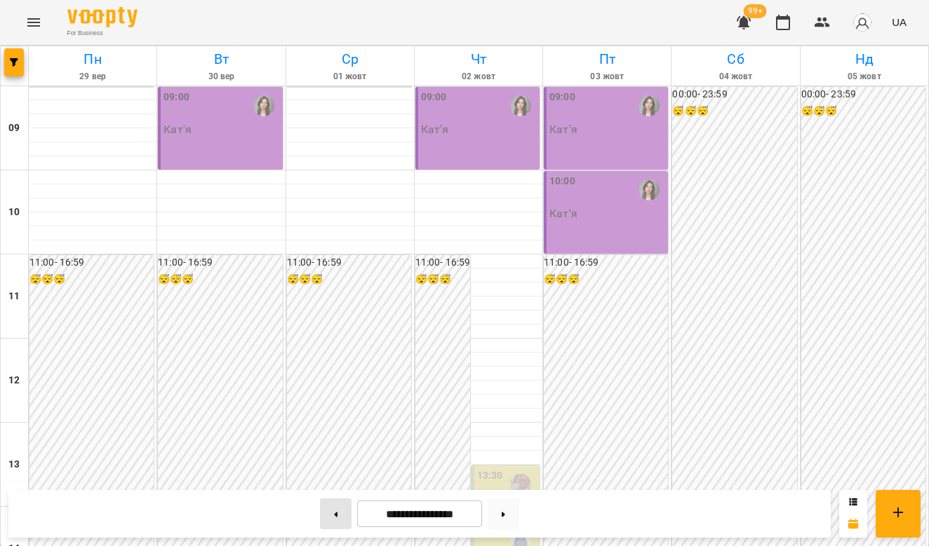
click at [335, 514] on icon at bounding box center [337, 514] width 4 height 5
type input "**********"
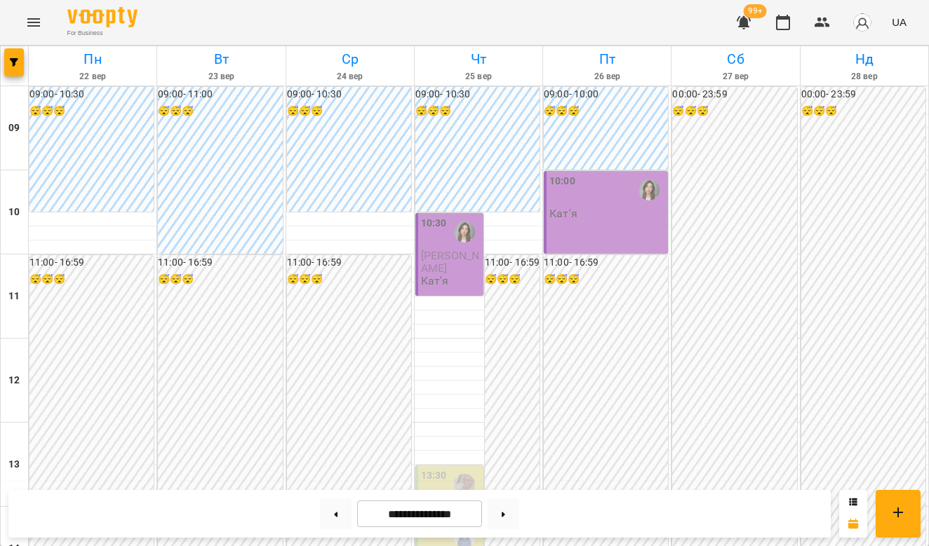
scroll to position [520, 0]
click at [12, 62] on icon "button" at bounding box center [14, 62] width 8 height 8
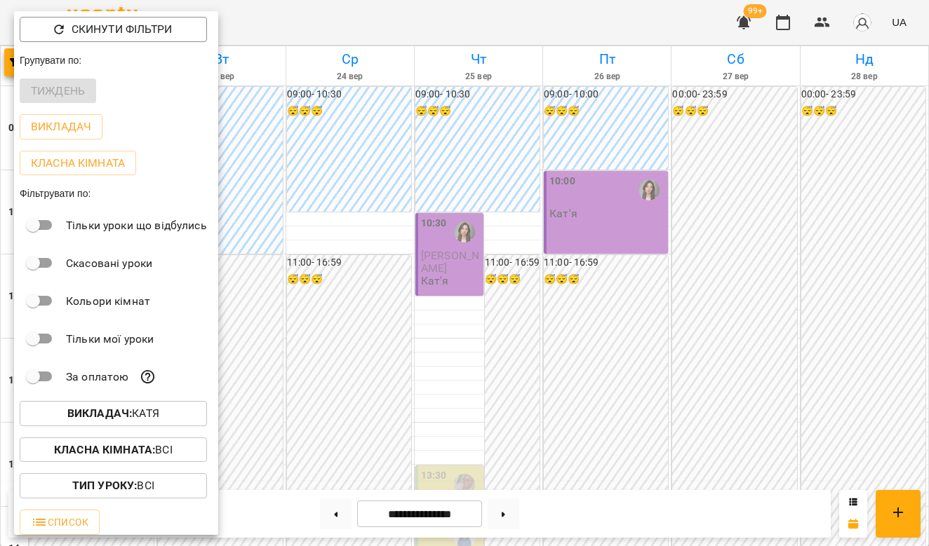
click at [120, 415] on b "Викладач :" at bounding box center [99, 413] width 65 height 13
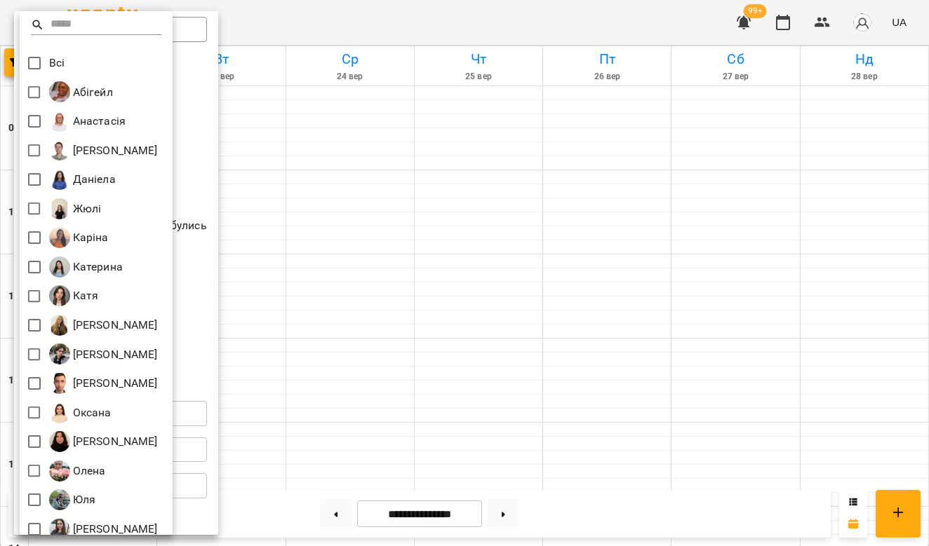
scroll to position [0, 0]
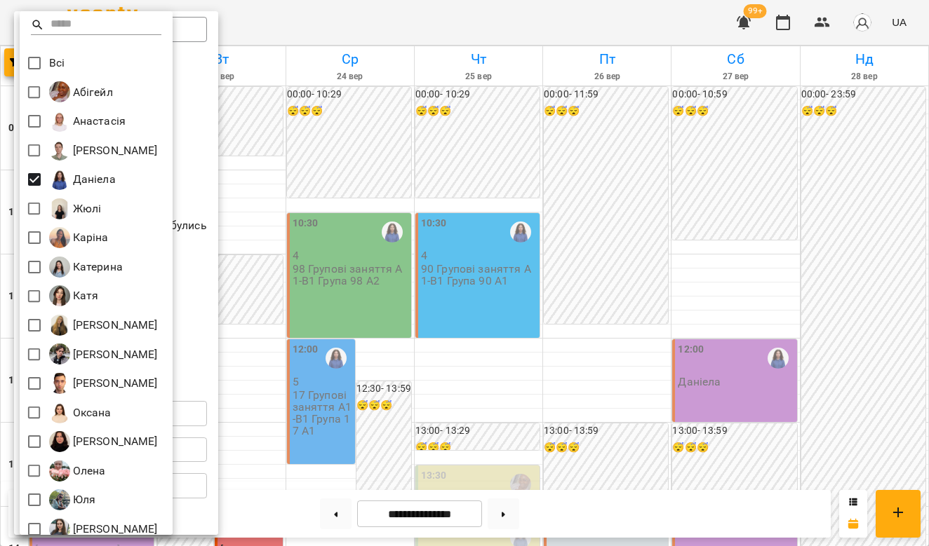
click at [270, 242] on div at bounding box center [464, 273] width 929 height 546
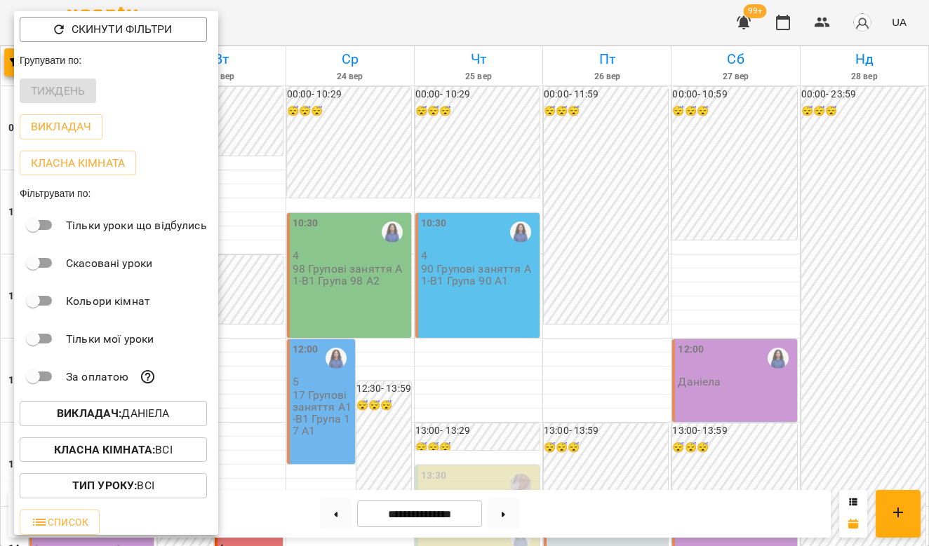
click at [307, 260] on div at bounding box center [464, 273] width 929 height 546
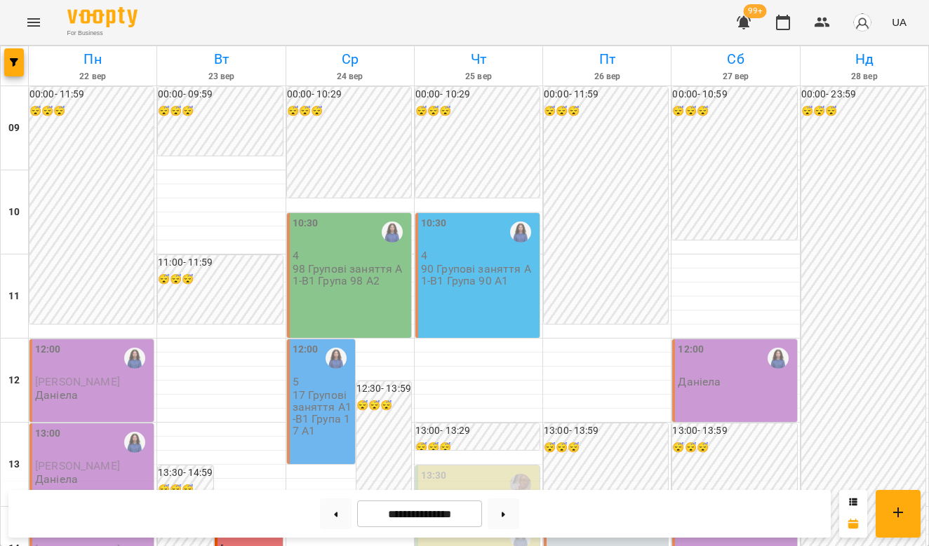
scroll to position [429, 0]
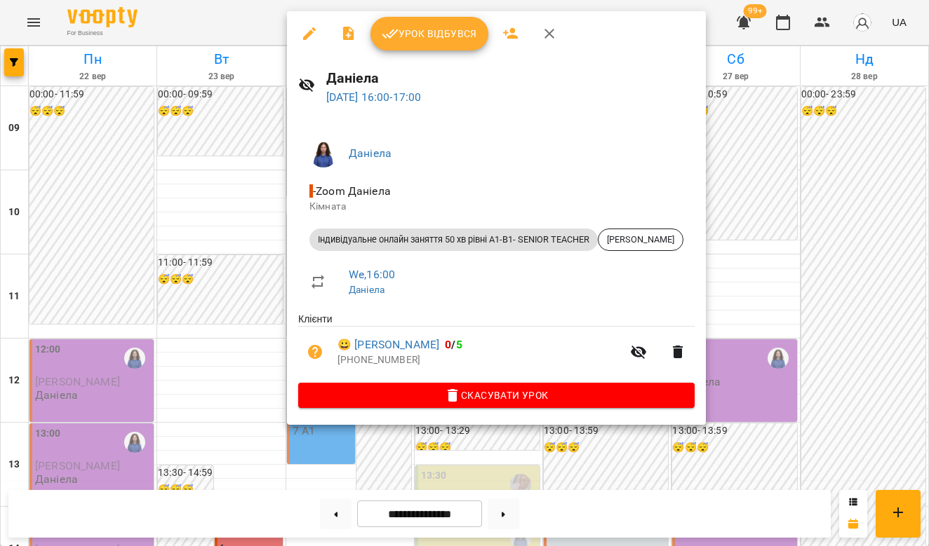
click at [253, 269] on div at bounding box center [464, 273] width 929 height 546
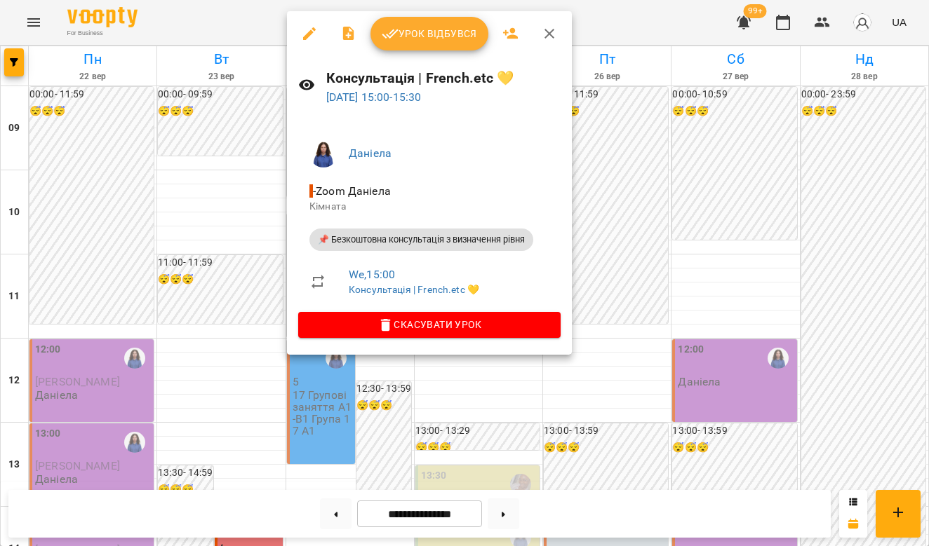
click at [615, 246] on div at bounding box center [464, 273] width 929 height 546
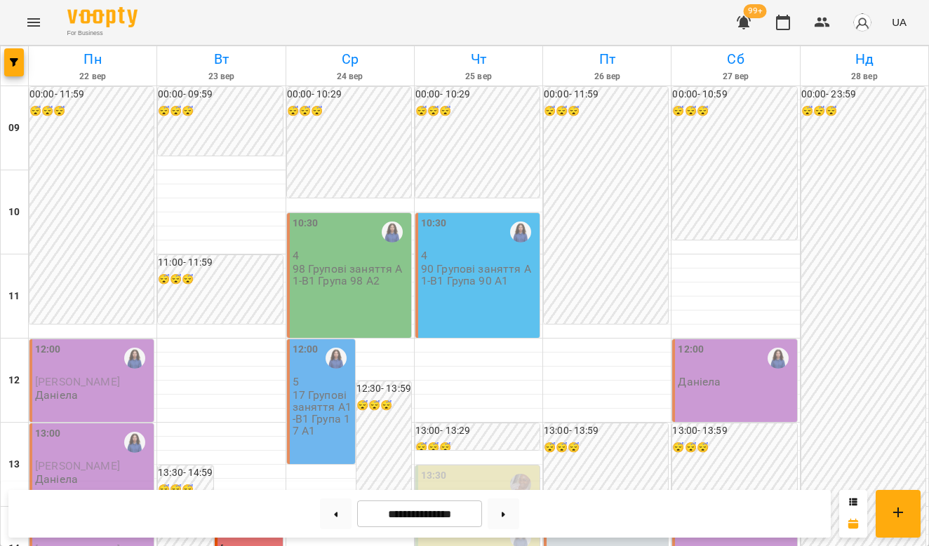
scroll to position [289, 0]
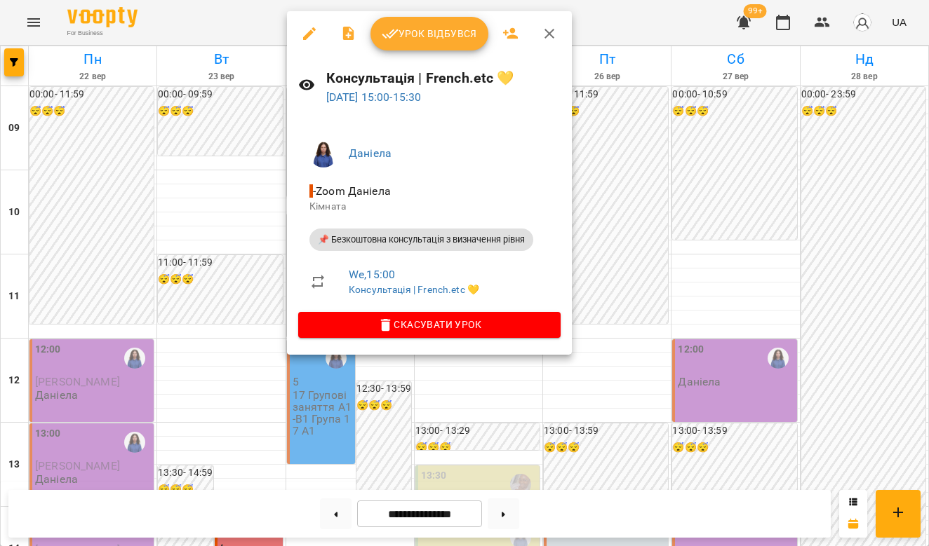
click at [721, 208] on div at bounding box center [464, 273] width 929 height 546
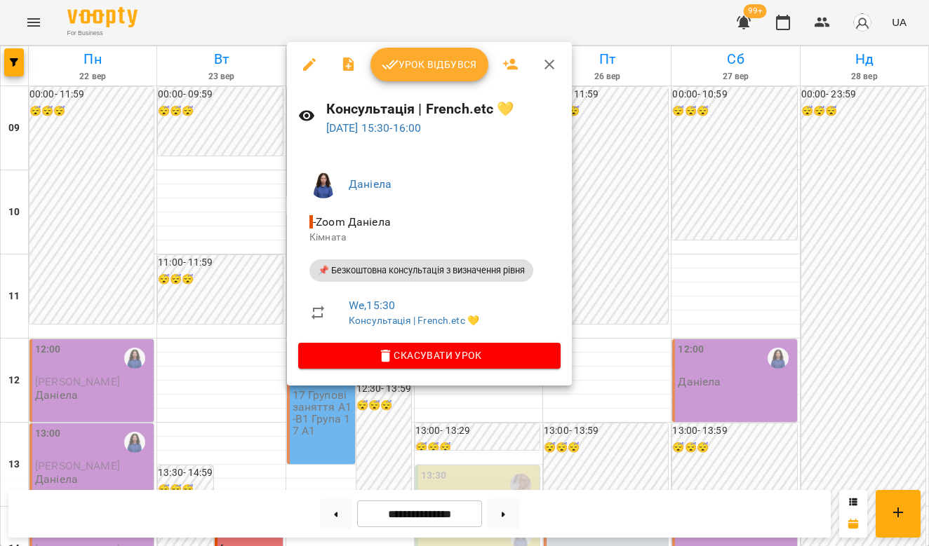
click at [704, 235] on div at bounding box center [464, 273] width 929 height 546
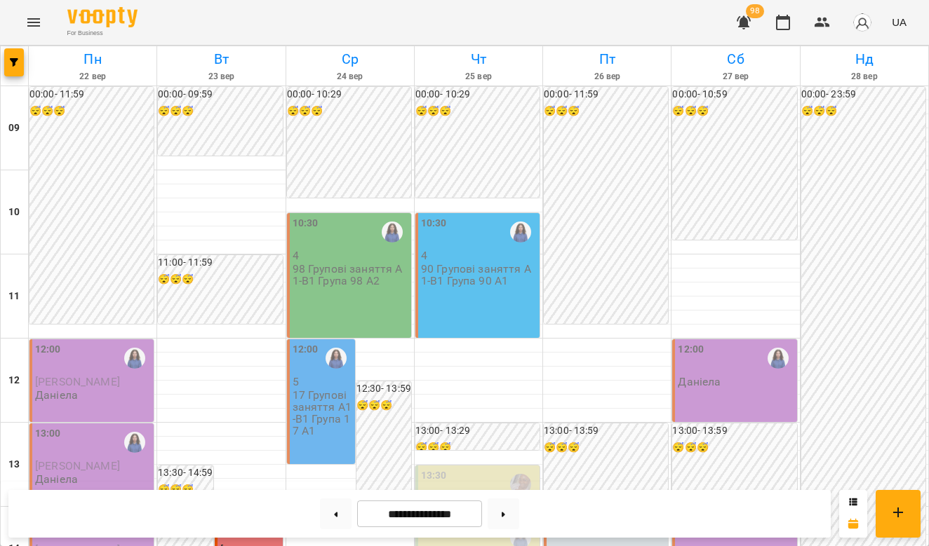
scroll to position [425, 0]
